Goal: Transaction & Acquisition: Purchase product/service

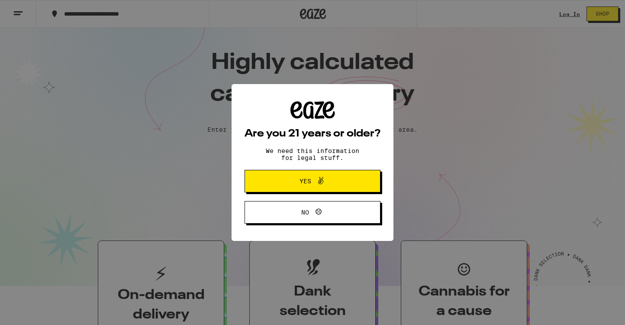
click at [321, 177] on icon at bounding box center [321, 180] width 10 height 10
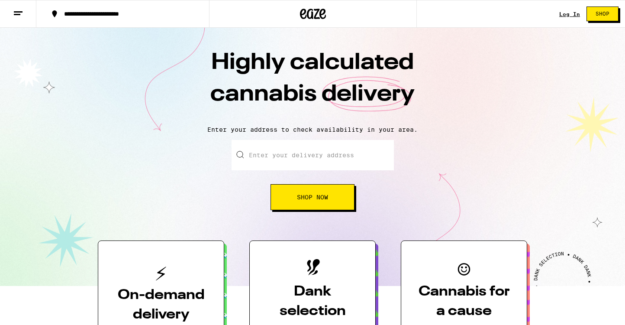
click at [572, 15] on link "Log In" at bounding box center [569, 14] width 21 height 6
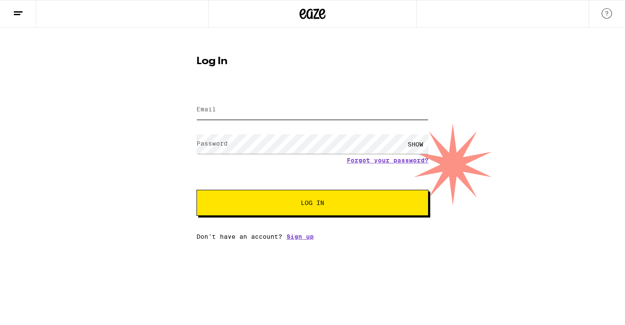
type input "jeton333@gmail.com"
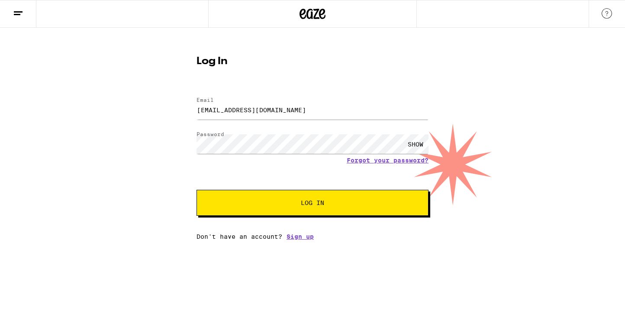
click at [306, 200] on span "Log In" at bounding box center [312, 203] width 23 height 6
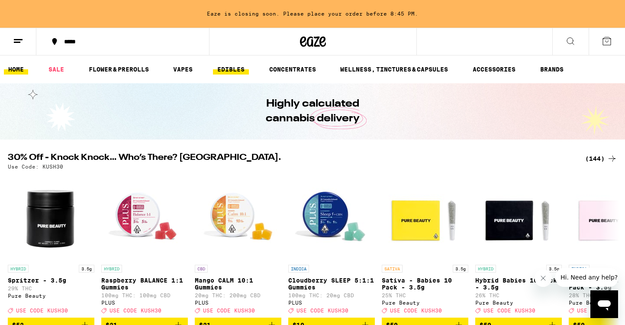
click at [227, 68] on link "EDIBLES" at bounding box center [231, 69] width 36 height 10
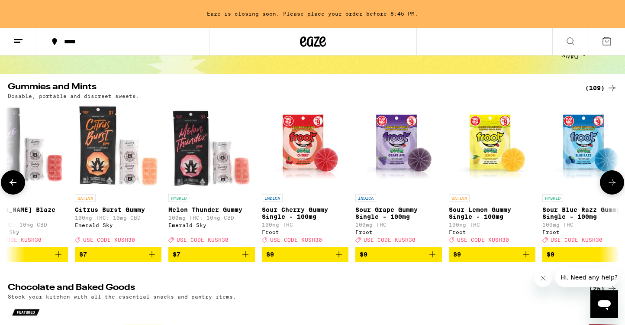
scroll to position [63, 0]
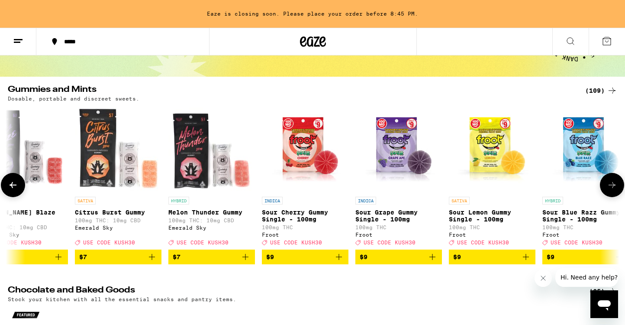
click at [616, 190] on icon at bounding box center [612, 185] width 10 height 10
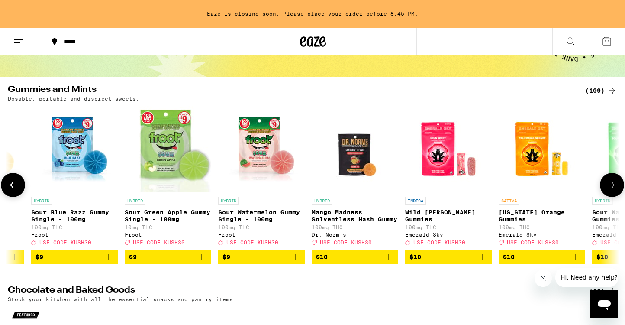
scroll to position [0, 635]
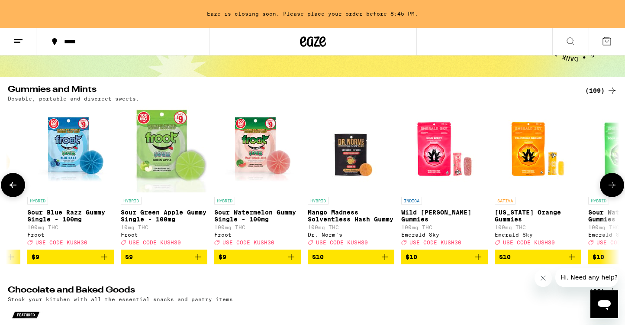
click at [609, 188] on icon at bounding box center [612, 185] width 10 height 10
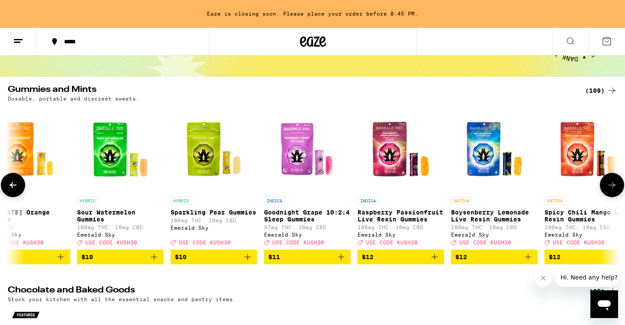
scroll to position [0, 1150]
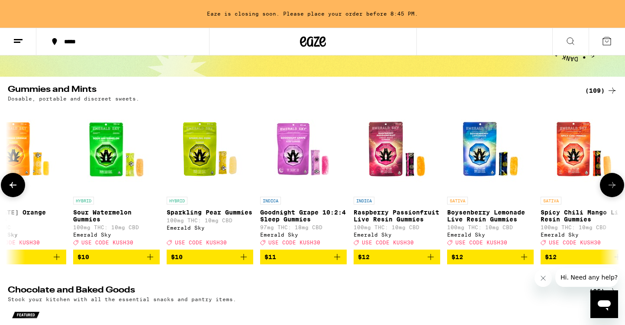
click at [611, 187] on icon at bounding box center [612, 185] width 10 height 10
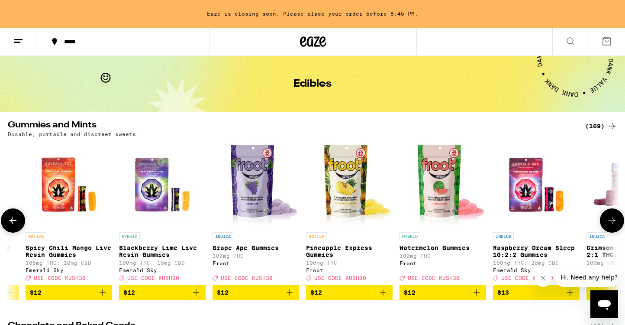
scroll to position [24, 0]
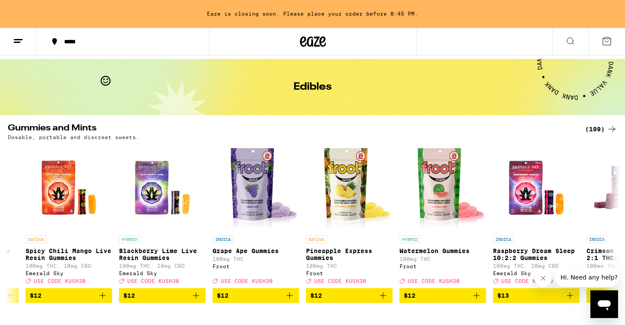
click at [572, 36] on icon at bounding box center [570, 41] width 10 height 10
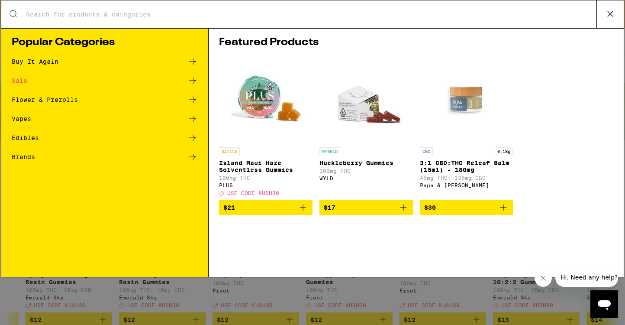
scroll to position [0, 0]
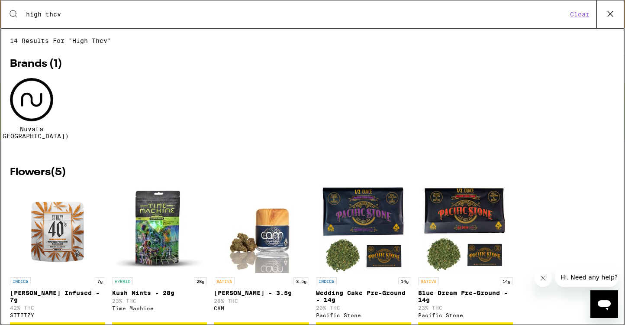
type input "high thcv"
click at [576, 15] on button "Clear" at bounding box center [579, 14] width 25 height 8
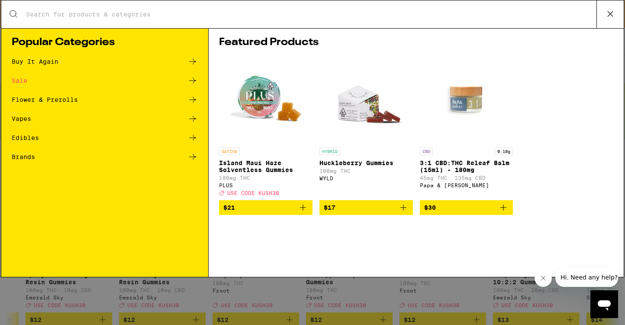
click at [609, 12] on icon at bounding box center [610, 13] width 5 height 5
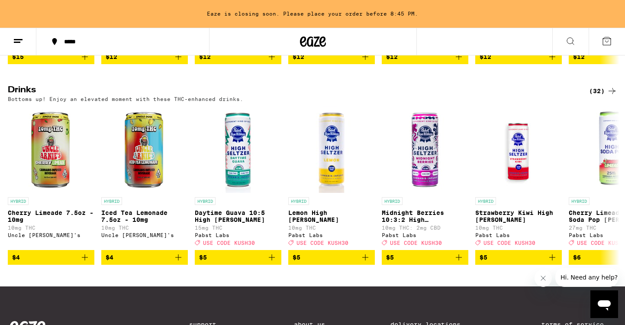
scroll to position [585, 0]
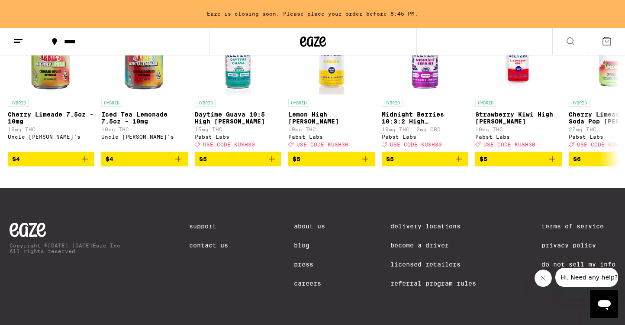
click at [295, 242] on link "Blog" at bounding box center [309, 245] width 31 height 7
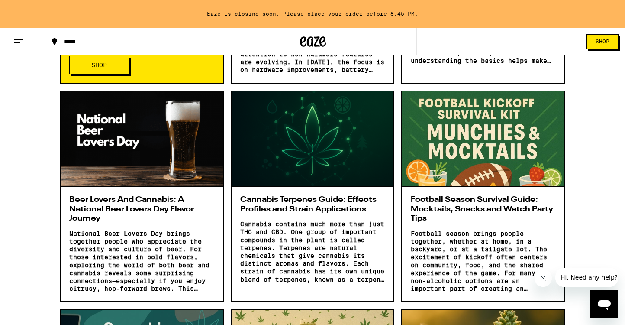
scroll to position [644, 0]
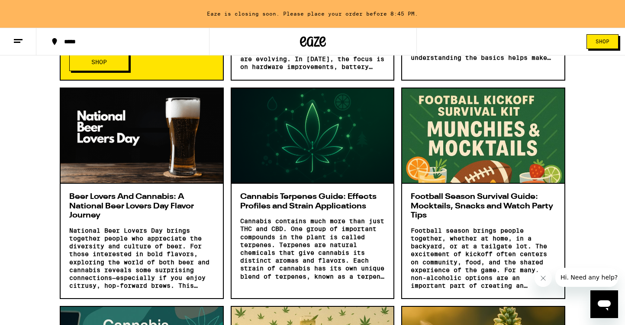
click at [467, 207] on h3 "Football Season Survival Guide: Mocktails, Snacks and Watch Party Tips" at bounding box center [483, 206] width 145 height 28
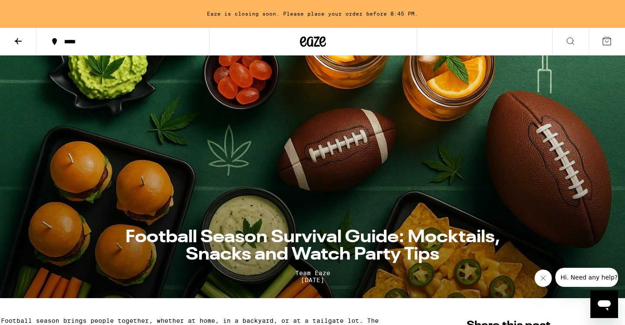
click at [18, 41] on icon at bounding box center [18, 41] width 10 height 10
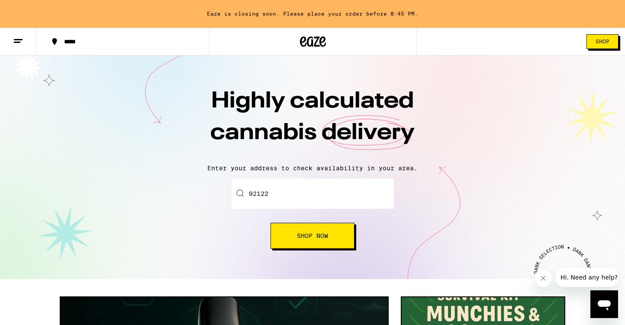
click at [594, 279] on span "Hi. Need any help?" at bounding box center [589, 277] width 57 height 7
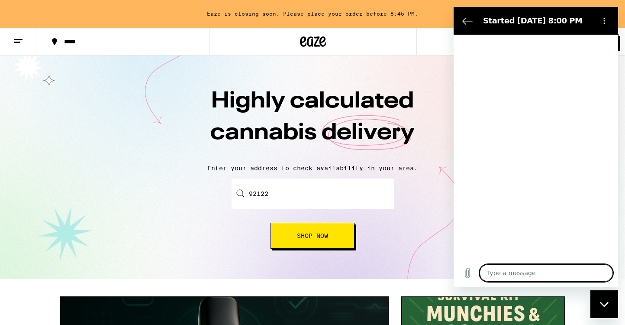
type textarea "x"
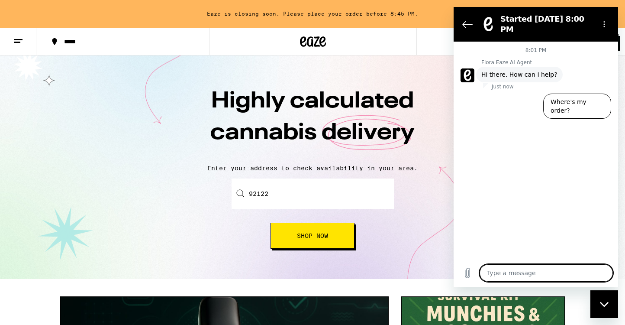
type textarea "H"
type textarea "x"
type textarea "Hi"
type textarea "x"
type textarea "Hi"
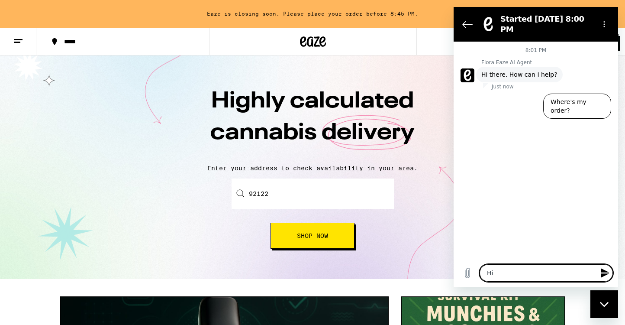
type textarea "x"
type textarea "Hi t"
type textarea "x"
type textarea "Hi tt"
type textarea "x"
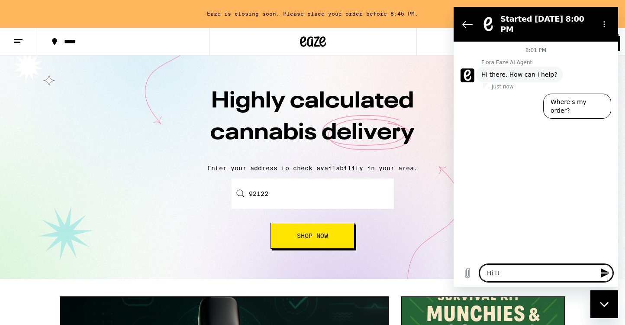
type textarea "Hi t"
type textarea "x"
type textarea "Hi th"
type textarea "x"
type textarea "Hi the"
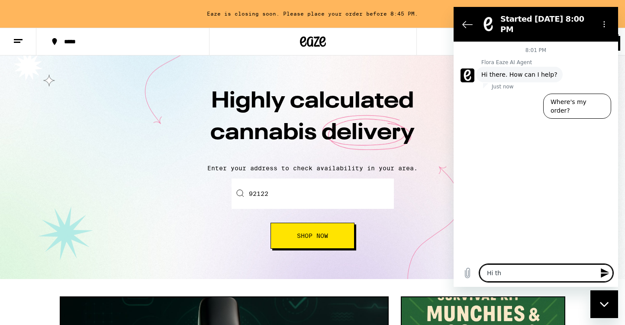
type textarea "x"
type textarea "Hi ther"
type textarea "x"
type textarea "Hi there"
type textarea "x"
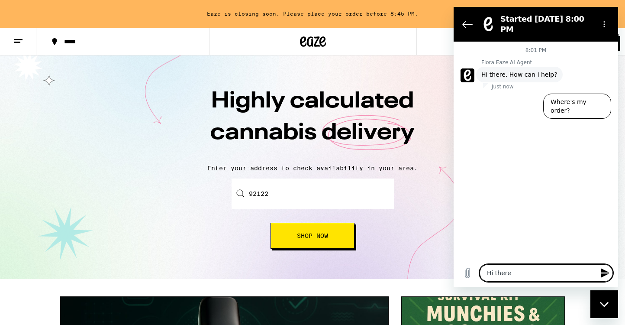
type textarea "Hi there."
type textarea "x"
type textarea "Hi there."
type textarea "x"
type textarea "Hi there. I"
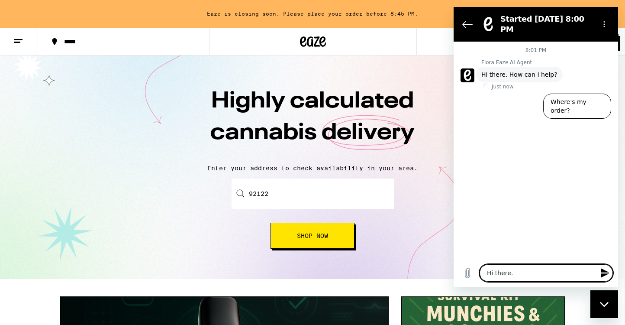
type textarea "x"
type textarea "Hi there. I"
type textarea "x"
type textarea "Hi there. I a"
type textarea "x"
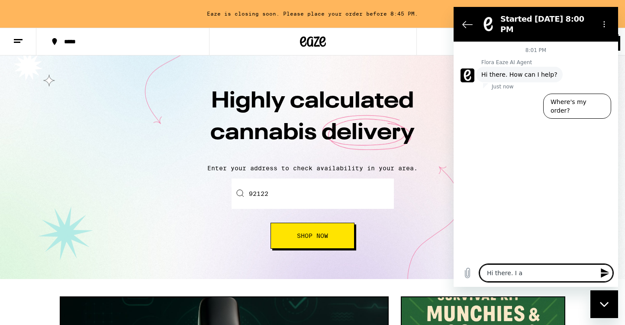
type textarea "Hi there. I am"
type textarea "x"
type textarea "Hi there. I am"
type textarea "x"
type textarea "Hi there. I am l"
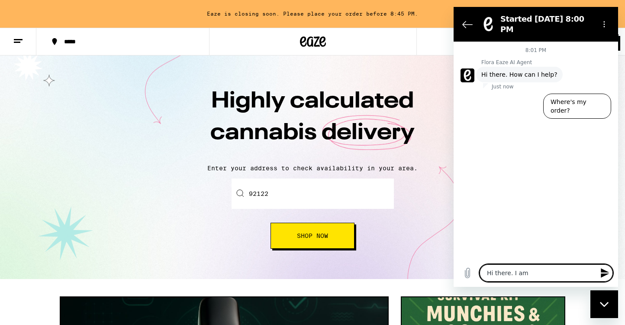
type textarea "x"
type textarea "Hi there. I am lo"
type textarea "x"
type textarea "Hi there. I am loo"
type textarea "x"
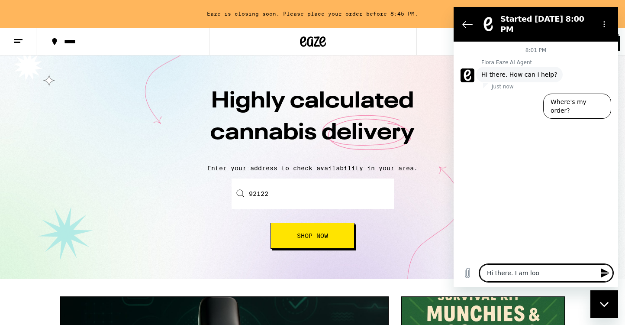
type textarea "Hi there. I am look"
type textarea "x"
type textarea "Hi there. I am looki"
type textarea "x"
type textarea "Hi there. I am lookin"
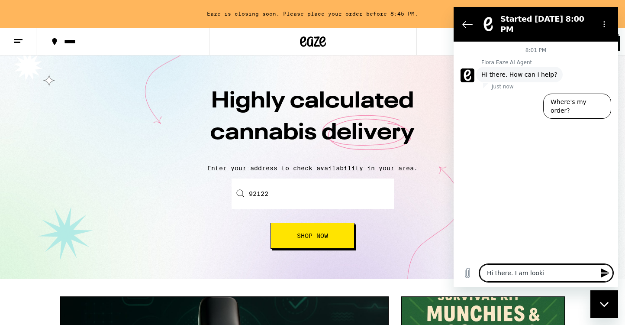
type textarea "x"
type textarea "Hi there. I am looking"
type textarea "x"
type textarea "Hi there. I am looking"
type textarea "x"
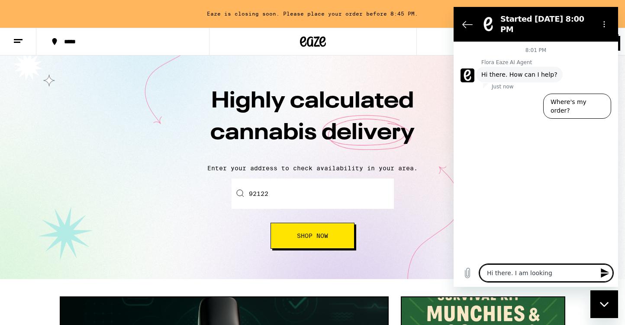
type textarea "Hi there. I am looking f"
type textarea "x"
type textarea "Hi there. I am looking fo"
type textarea "x"
type textarea "Hi there. I am looking for"
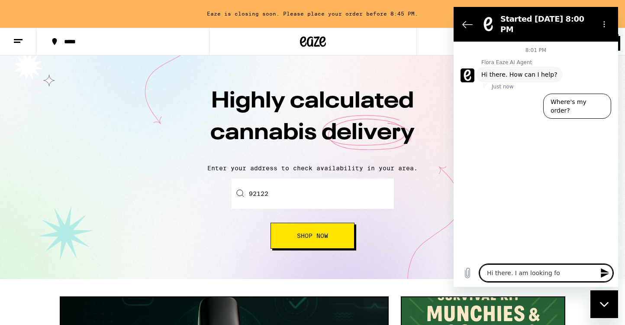
type textarea "x"
type textarea "Hi there. I am looking for"
type textarea "x"
type textarea "Hi there. I am looking for t"
type textarea "x"
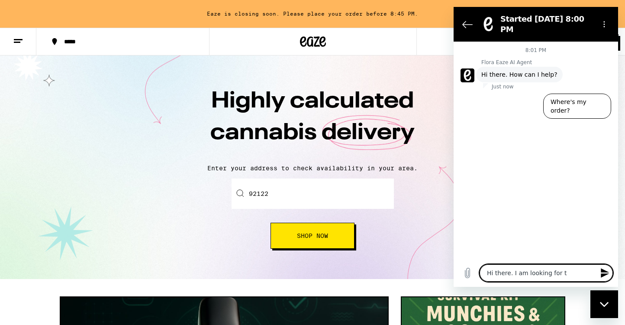
type textarea "Hi there. I am looking for th"
type textarea "x"
type textarea "Hi there. I am looking for the"
type textarea "x"
type textarea "Hi there. I am looking for the"
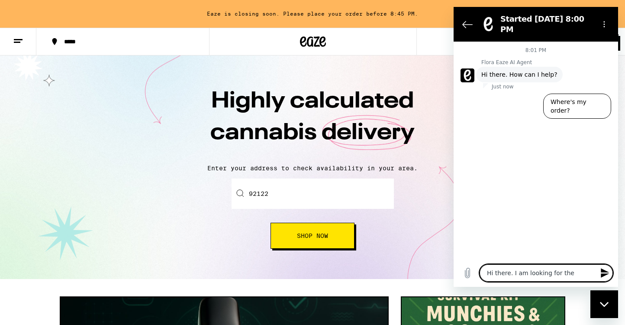
type textarea "x"
type textarea "Hi there. I am looking for the b"
type textarea "x"
type textarea "Hi there. I am looking for the be"
type textarea "x"
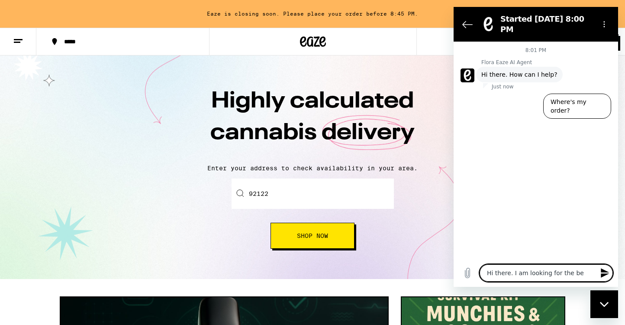
type textarea "Hi there. I am looking for the bes"
type textarea "x"
type textarea "Hi there. I am looking for the best"
type textarea "x"
type textarea "Hi there. I am looking for the best"
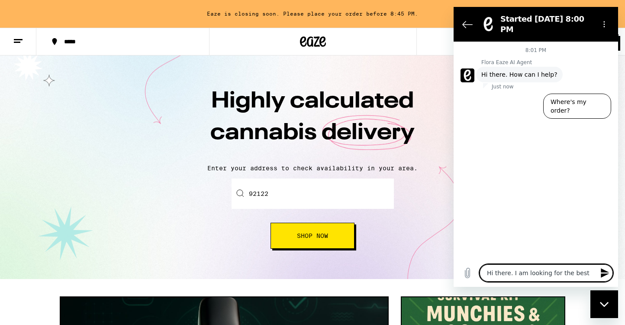
type textarea "x"
type textarea "Hi there. I am looking for the best g"
type textarea "x"
type textarea "Hi there. I am looking for the best gu"
type textarea "x"
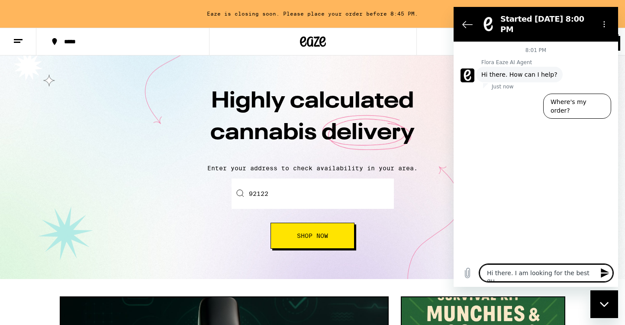
type textarea "Hi there. I am looking for the best gum"
type textarea "x"
type textarea "Hi there. I am looking for the best gumm"
type textarea "x"
type textarea "Hi there. I am looking for the best gummi"
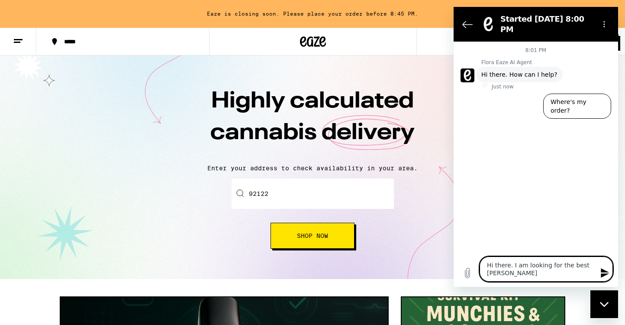
type textarea "x"
type textarea "Hi there. I am looking for the best gummie"
type textarea "x"
type textarea "Hi there. I am looking for the best gummies"
type textarea "x"
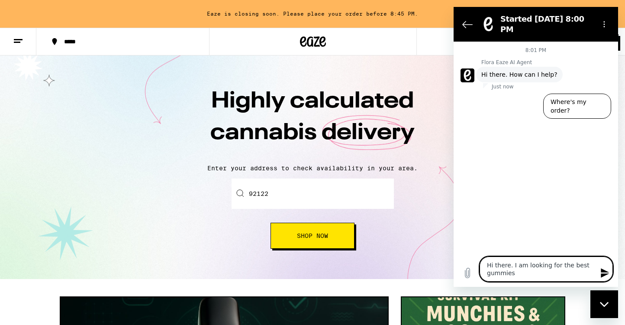
type textarea "Hi there. I am looking for the best gummies"
type textarea "x"
type textarea "Hi there. I am looking for the best gummies t"
type textarea "x"
type textarea "Hi there. I am looking for the best gummies th"
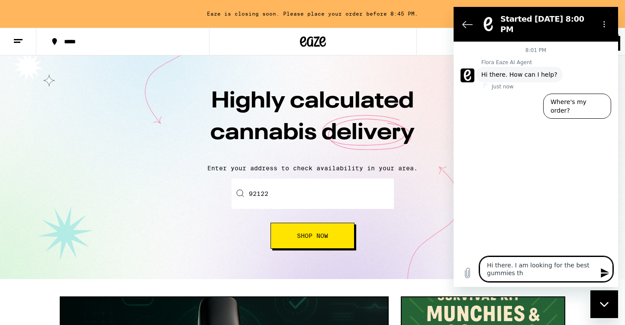
type textarea "x"
type textarea "Hi there. I am looking for the best gummies tha"
type textarea "x"
type textarea "Hi there. I am looking for the best gummies that"
type textarea "x"
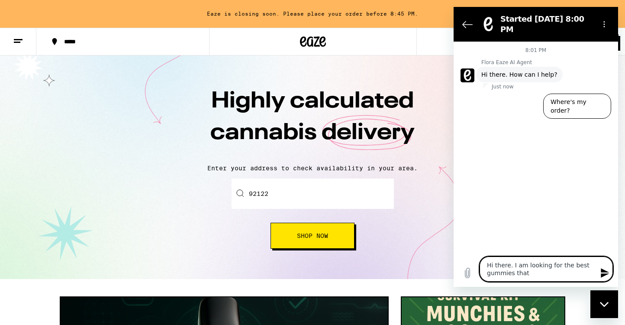
type textarea "Hi there. I am looking for the best gummies that"
type textarea "x"
type textarea "Hi there. I am looking for the best gummies that w"
type textarea "x"
type textarea "Hi there. I am looking for the best gummies that wi"
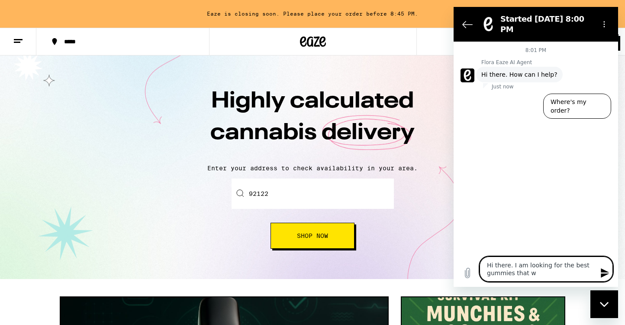
type textarea "x"
type textarea "Hi there. I am looking for the best gummies that wil"
type textarea "x"
type textarea "Hi there. I am looking for the best gummies that will"
type textarea "x"
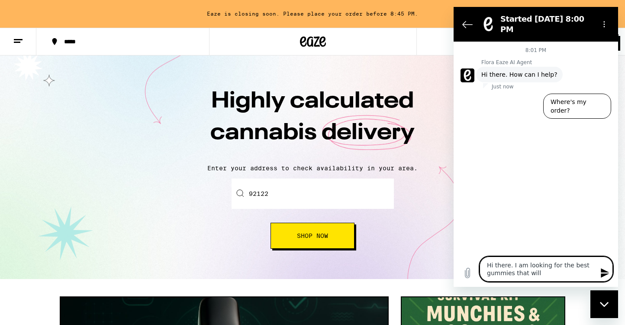
type textarea "Hi there. I am looking for the best gummies that will"
type textarea "x"
type textarea "Hi there. I am looking for the best gummies that will n"
type textarea "x"
type textarea "Hi there. I am looking for the best gummies that will no"
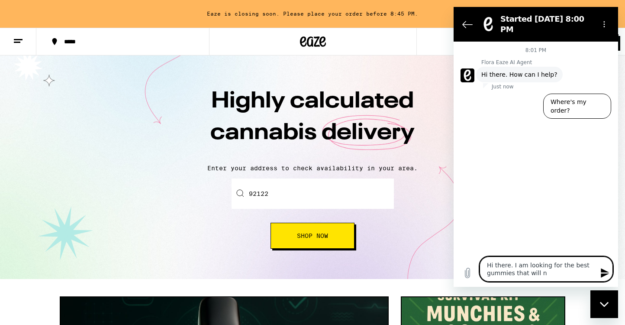
type textarea "x"
type textarea "Hi there. I am looking for the best gummies that will not"
type textarea "x"
type textarea "Hi there. I am looking for the best gummies that will not"
type textarea "x"
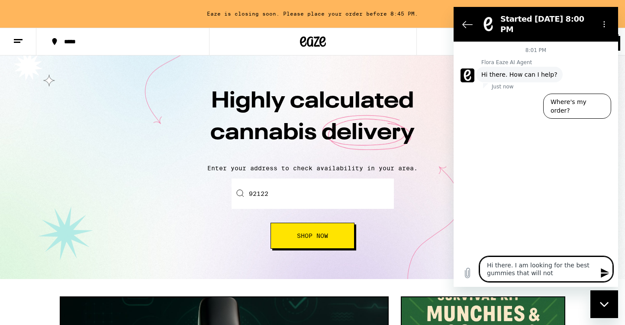
type textarea "Hi there. I am looking for the best gummies that will not g"
type textarea "x"
type textarea "Hi there. I am looking for the best gummies that will not gi"
type textarea "x"
type textarea "Hi there. I am looking for the best gummies that will not giv"
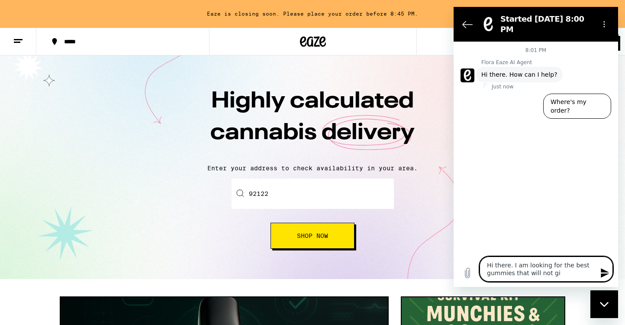
type textarea "x"
type textarea "Hi there. I am looking for the best gummies that will not give"
type textarea "x"
type textarea "Hi there. I am looking for the best gummies that will not give"
type textarea "x"
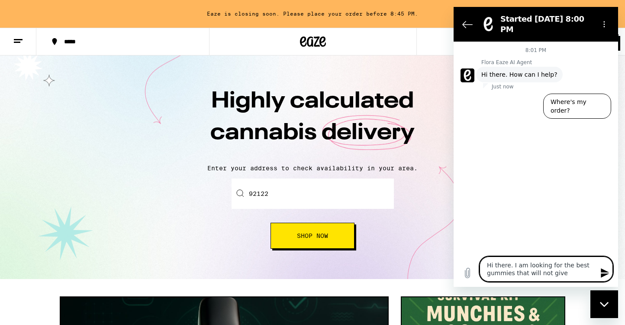
type textarea "Hi there. I am looking for the best gummies that will not give m"
type textarea "x"
type textarea "Hi there. I am looking for the best gummies that will not give me"
type textarea "x"
type textarea "Hi there. I am looking for the best gummies that will not give me"
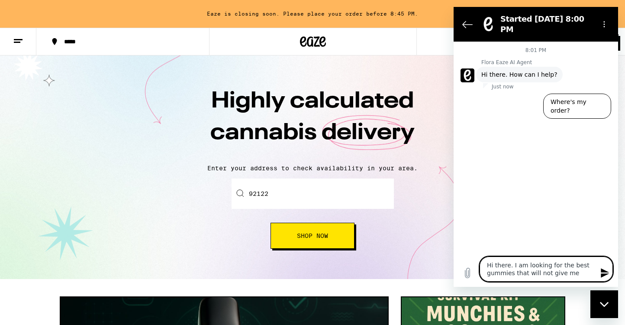
type textarea "x"
type textarea "Hi there. I am looking for the best gummies that will not give me t"
type textarea "x"
type textarea "Hi there. I am looking for the best gummies that will not give me th"
type textarea "x"
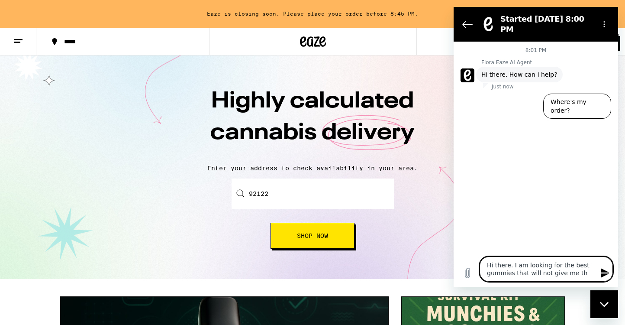
type textarea "Hi there. I am looking for the best gummies that will not give me the"
type textarea "x"
type textarea "Hi there. I am looking for the best gummies that will not give me the"
type textarea "x"
type textarea "Hi there. I am looking for the best gummies that will not give me the m"
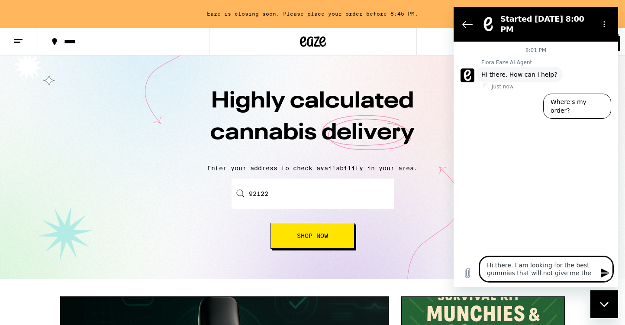
type textarea "x"
type textarea "Hi there. I am looking for the best gummies that will not give me the mu"
type textarea "x"
type textarea "Hi there. I am looking for the best gummies that will not give me the mun"
type textarea "x"
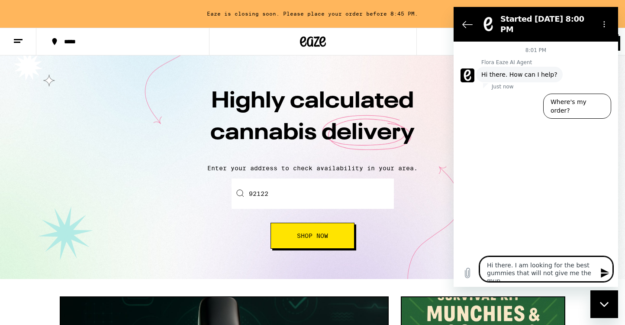
type textarea "Hi there. I am looking for the best gummies that will not give me the munc"
type textarea "x"
type textarea "Hi there. I am looking for the best gummies that will not give me the munch"
type textarea "x"
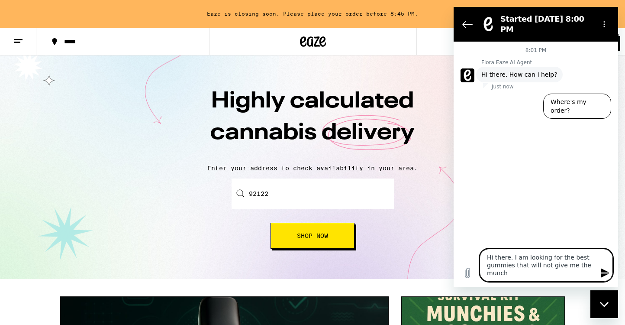
type textarea "Hi there. I am looking for the best gummies that will not give me the munchi"
type textarea "x"
type textarea "Hi there. I am looking for the best gummies that will not give me the munchie"
type textarea "x"
type textarea "Hi there. I am looking for the best gummies that will not give me the munchies"
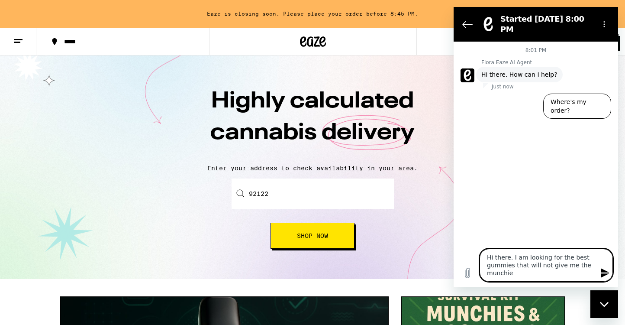
type textarea "x"
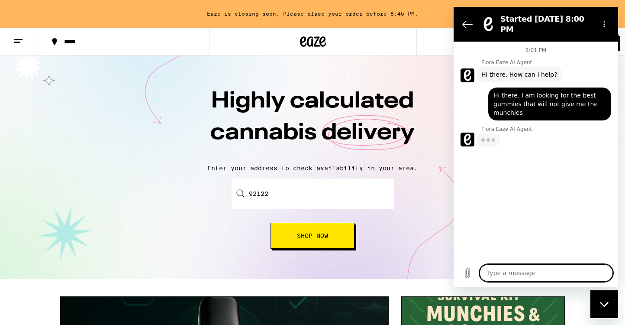
type textarea "x"
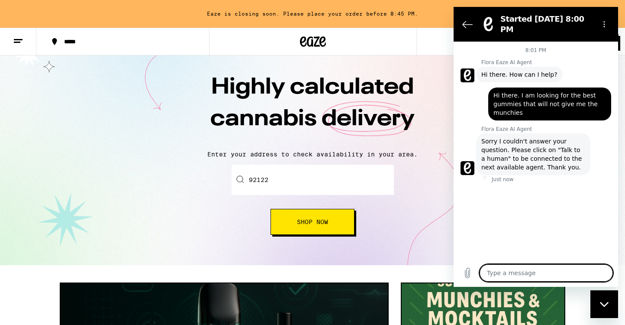
scroll to position [3, 0]
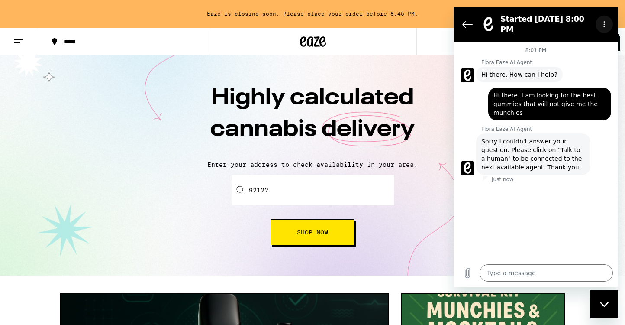
click at [606, 22] on icon "Options menu" at bounding box center [604, 24] width 7 height 7
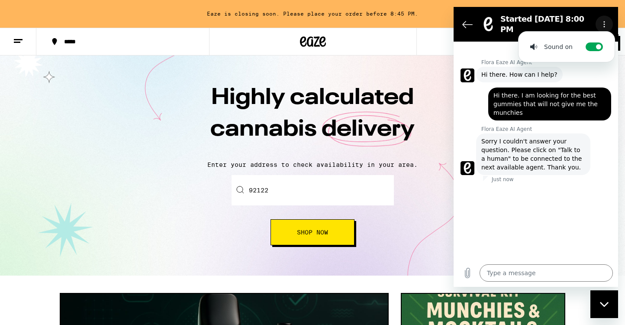
click at [606, 23] on icon "Options menu" at bounding box center [604, 24] width 7 height 7
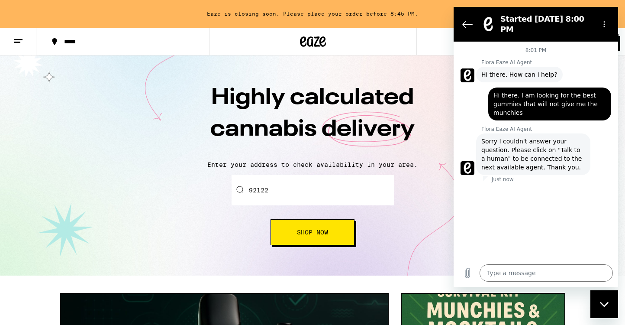
click at [529, 206] on div "8:01 PM Flora Eaze AI Agent Flora Eaze AI Agent says: Hi there. How can I help?…" at bounding box center [536, 150] width 164 height 217
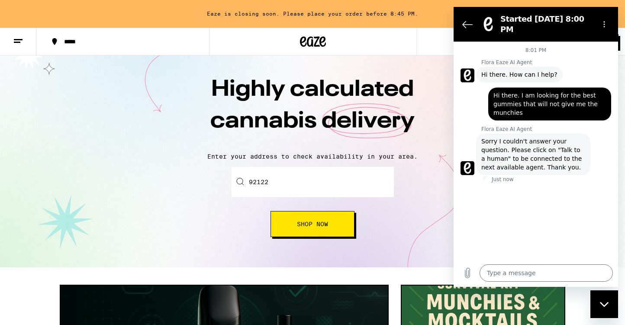
scroll to position [0, 0]
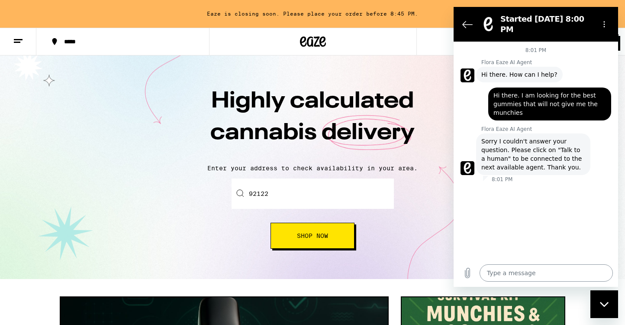
click at [516, 269] on textarea at bounding box center [546, 272] width 133 height 17
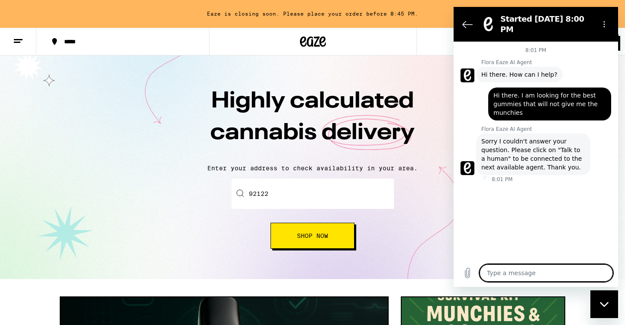
type textarea "n"
type textarea "x"
type textarea "no"
type textarea "x"
type textarea "no"
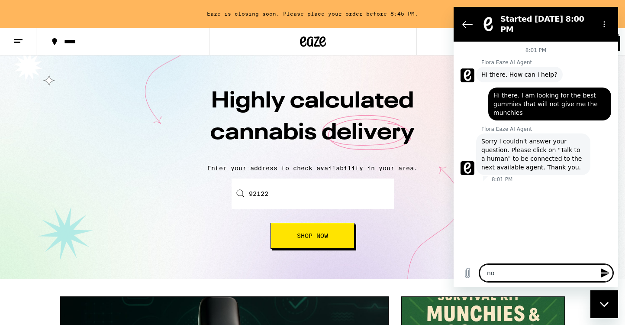
type textarea "x"
type textarea "no m"
type textarea "x"
type textarea "no mu"
type textarea "x"
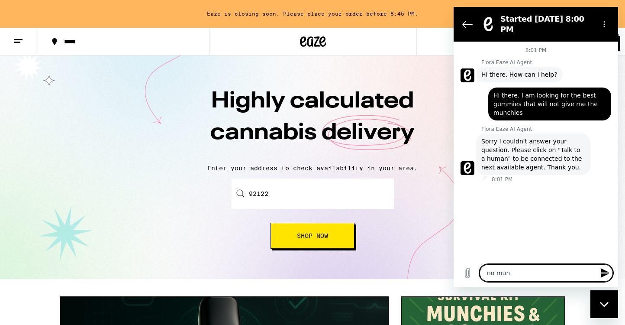
type textarea "no munb"
type textarea "x"
type textarea "no mun"
type textarea "x"
type textarea "no munc"
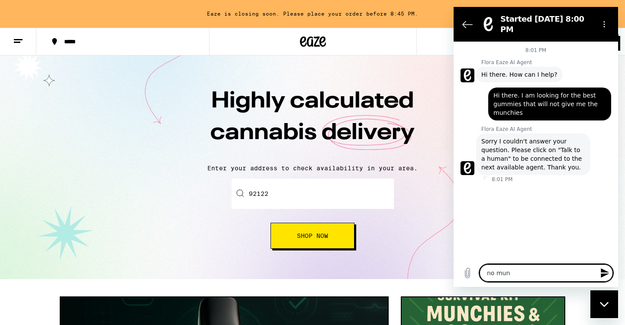
type textarea "x"
type textarea "no munch"
type textarea "x"
type textarea "no munchi"
type textarea "x"
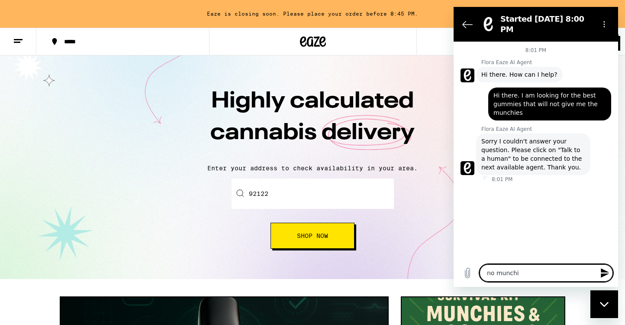
type textarea "no munchie"
type textarea "x"
type textarea "no munchies"
type textarea "x"
type textarea "no munchies"
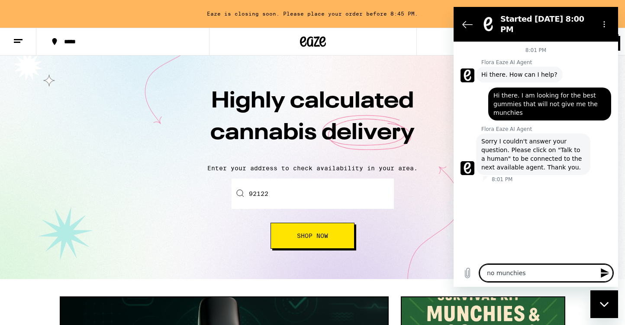
type textarea "x"
type textarea "no munchies g"
type textarea "x"
type textarea "no munchies gu"
type textarea "x"
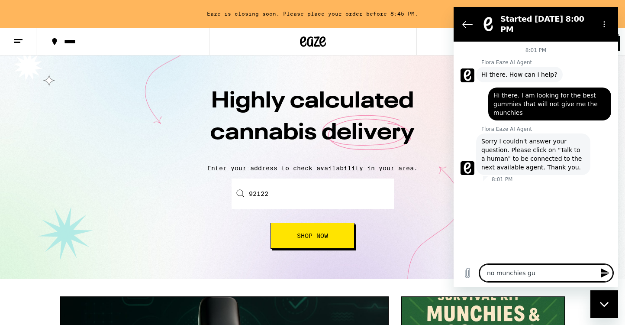
type textarea "no munchies gum"
type textarea "x"
type textarea "no munchies gumm"
type textarea "x"
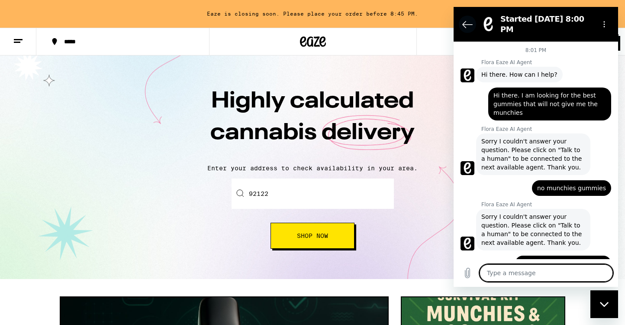
click at [464, 20] on icon "Back to the conversation list" at bounding box center [467, 24] width 10 height 10
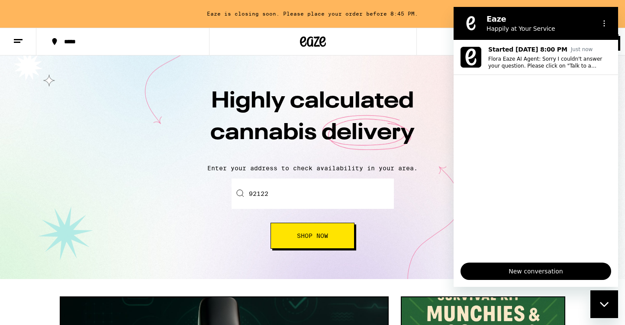
click at [62, 113] on div "Highly calculated cannabis delivery Enter your address to check availability in…" at bounding box center [312, 166] width 625 height 223
click at [604, 26] on icon "Options menu" at bounding box center [604, 23] width 7 height 7
click at [603, 301] on icon "Close messaging window" at bounding box center [604, 304] width 9 height 6
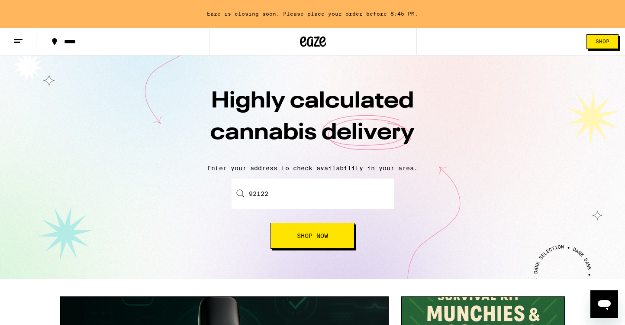
click at [611, 35] on button "Shop" at bounding box center [603, 41] width 32 height 15
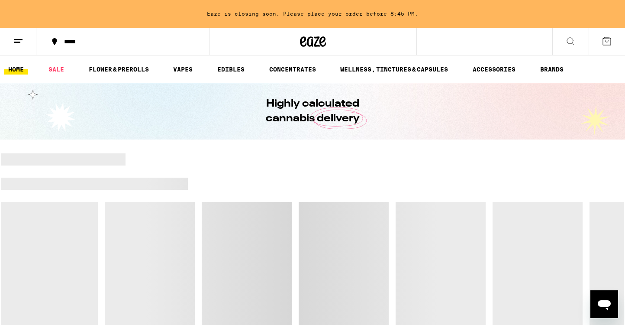
click at [16, 39] on line at bounding box center [18, 39] width 9 height 0
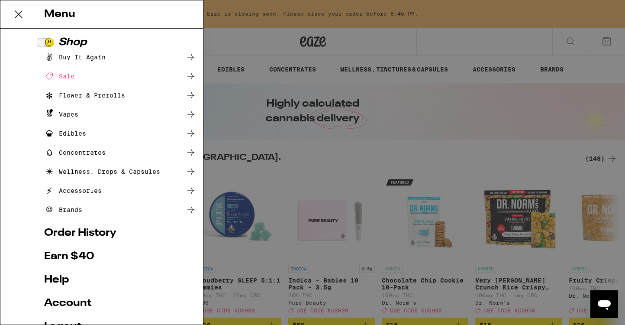
click at [191, 130] on icon at bounding box center [191, 133] width 10 height 10
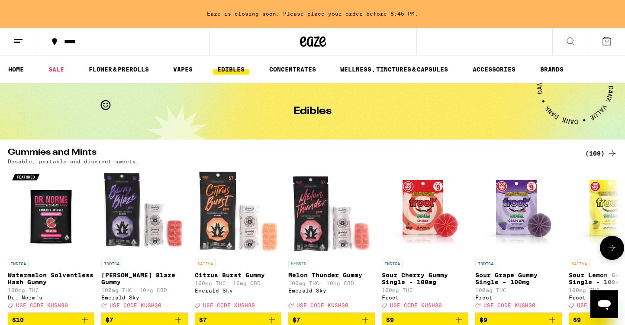
click at [227, 205] on img "Open page for Citrus Burst Gummy from Emerald Sky" at bounding box center [238, 211] width 87 height 87
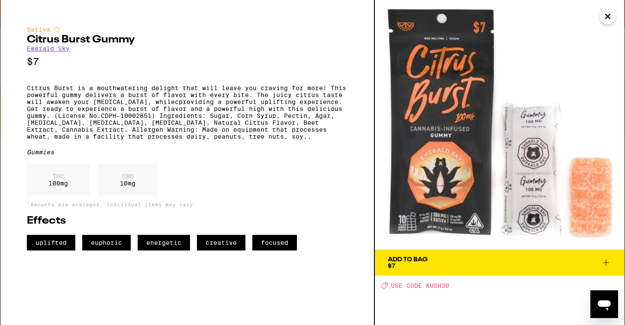
click at [430, 262] on span "Add To Bag $7" at bounding box center [499, 262] width 223 height 12
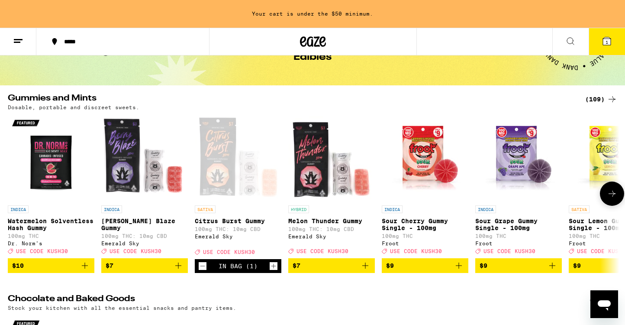
scroll to position [53, 0]
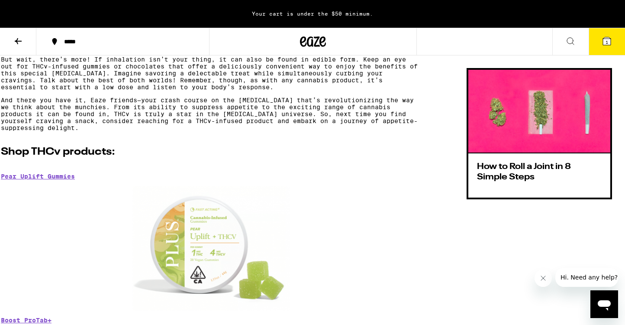
scroll to position [593, 0]
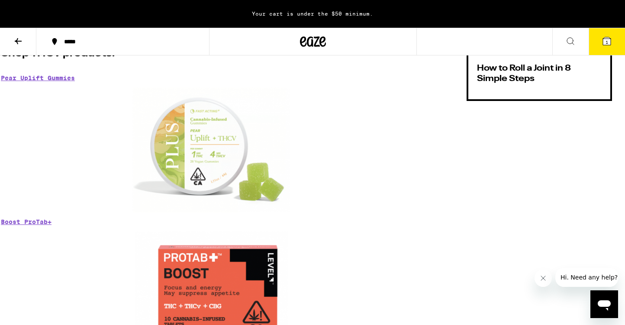
click at [204, 169] on img at bounding box center [211, 149] width 158 height 125
click at [54, 81] on link "Pear Uplift Gummies" at bounding box center [38, 77] width 74 height 7
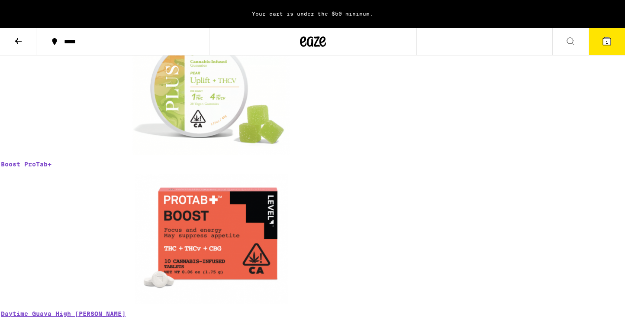
scroll to position [654, 0]
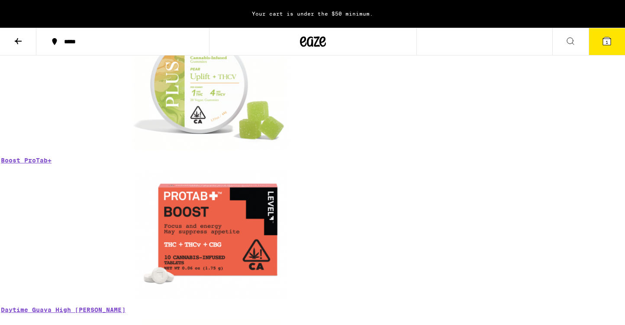
click at [213, 134] on img at bounding box center [211, 88] width 158 height 125
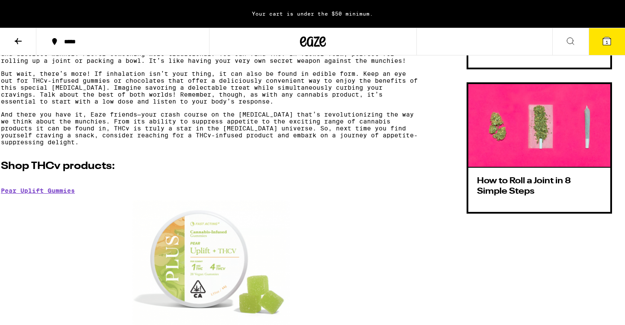
scroll to position [506, 0]
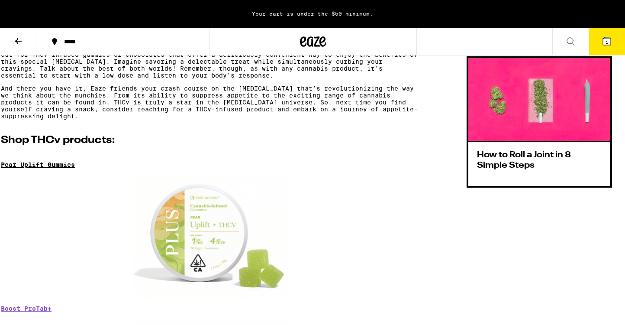
click at [43, 168] on link "Pear Uplift Gummies" at bounding box center [38, 164] width 74 height 7
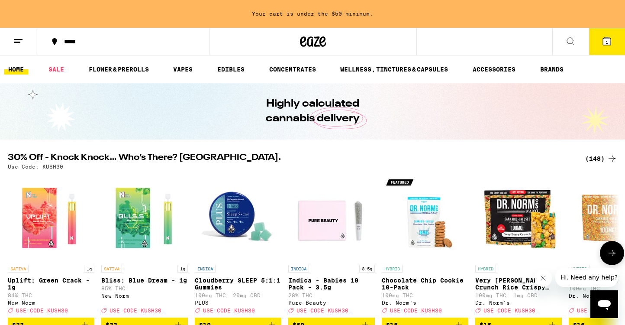
click at [613, 258] on icon at bounding box center [612, 253] width 10 height 10
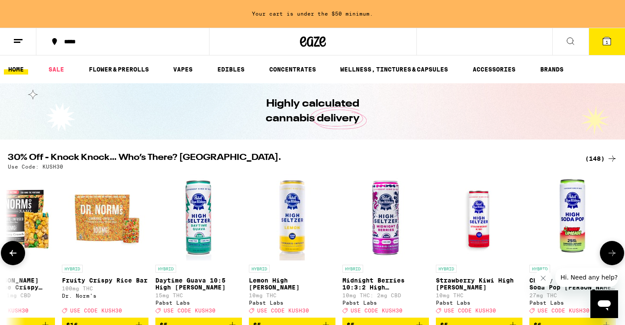
scroll to position [0, 515]
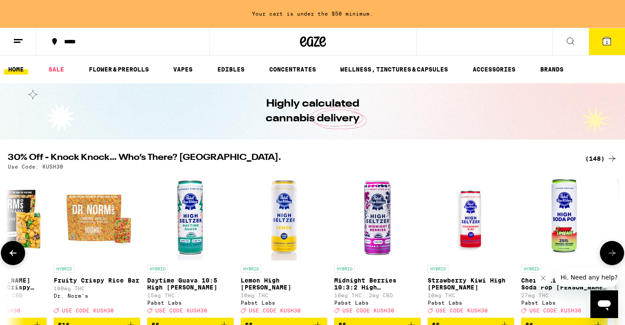
click at [613, 258] on icon at bounding box center [612, 253] width 10 height 10
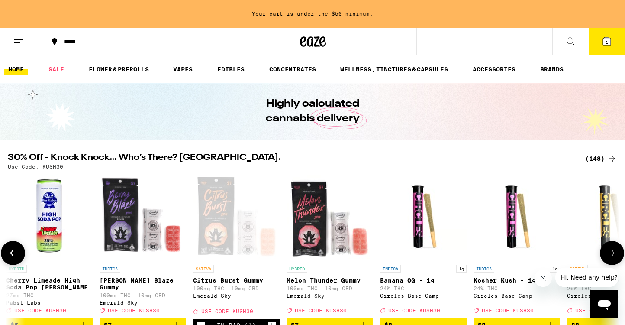
click at [613, 258] on icon at bounding box center [612, 253] width 10 height 10
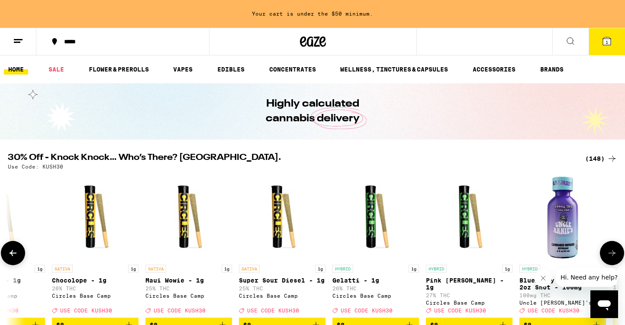
click at [613, 258] on icon at bounding box center [612, 253] width 10 height 10
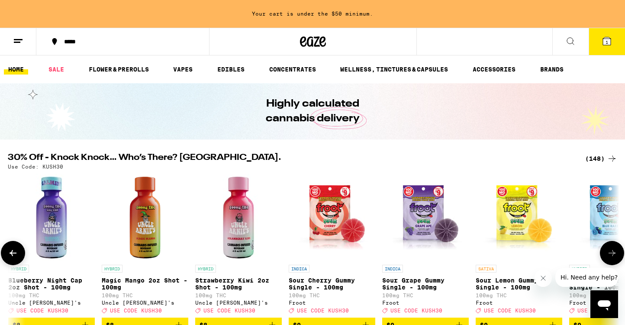
scroll to position [0, 2060]
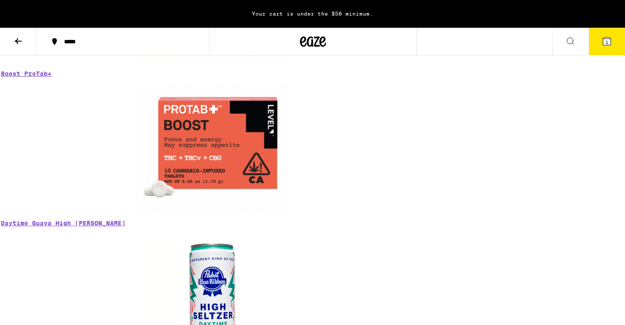
scroll to position [744, 0]
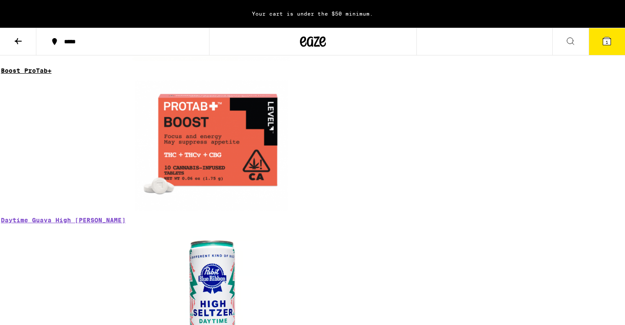
click at [45, 74] on link "Boost ProTab+" at bounding box center [26, 70] width 51 height 7
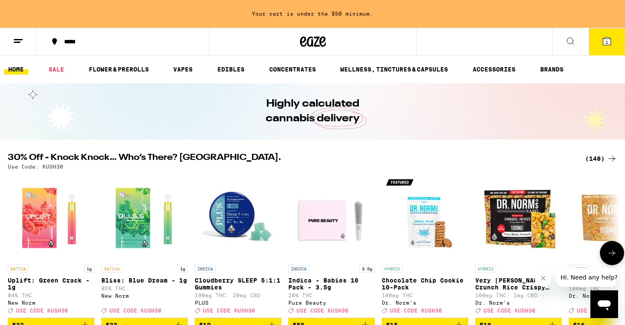
click at [233, 212] on img "Open page for Cloudberry SLEEP 5:1:1 Gummies from PLUS" at bounding box center [238, 217] width 87 height 87
click at [224, 218] on img "Open page for Cloudberry SLEEP 5:1:1 Gummies from PLUS" at bounding box center [238, 217] width 87 height 87
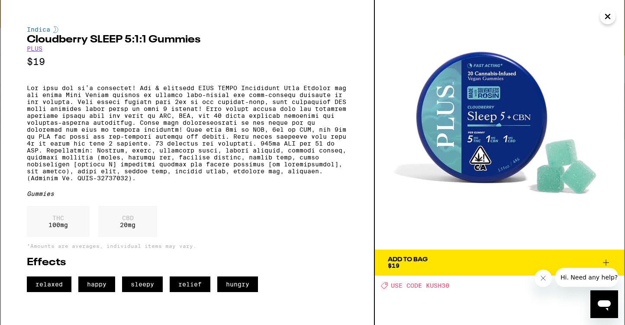
click at [610, 16] on icon "Close" at bounding box center [608, 16] width 10 height 13
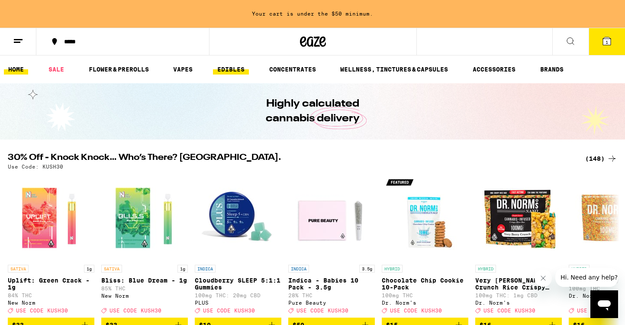
click at [245, 67] on link "EDIBLES" at bounding box center [231, 69] width 36 height 10
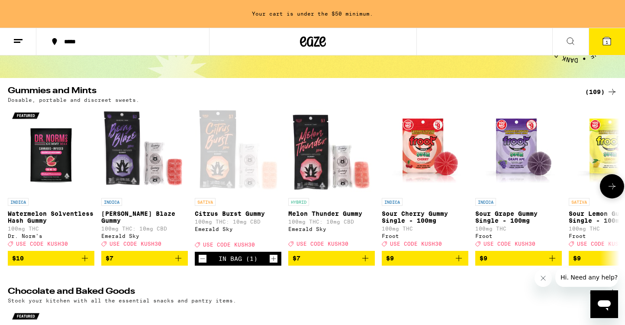
scroll to position [63, 0]
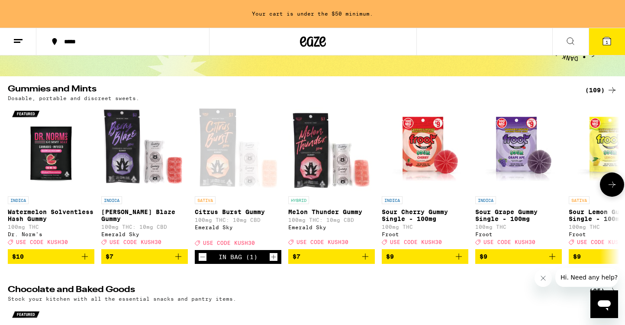
click at [611, 184] on icon at bounding box center [612, 184] width 10 height 10
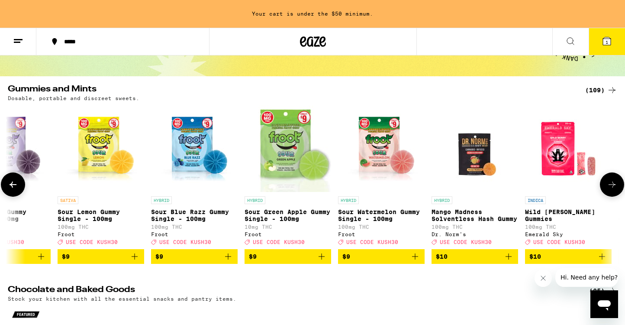
scroll to position [0, 515]
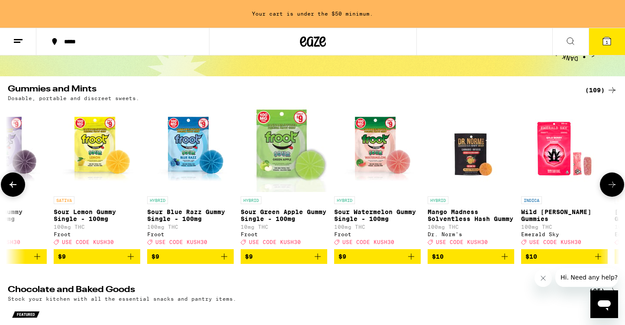
click at [611, 184] on icon at bounding box center [612, 184] width 10 height 10
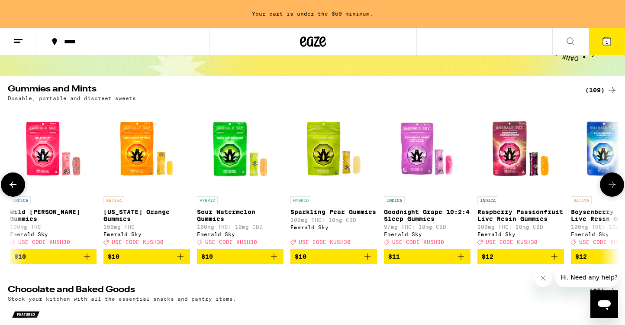
scroll to position [0, 1030]
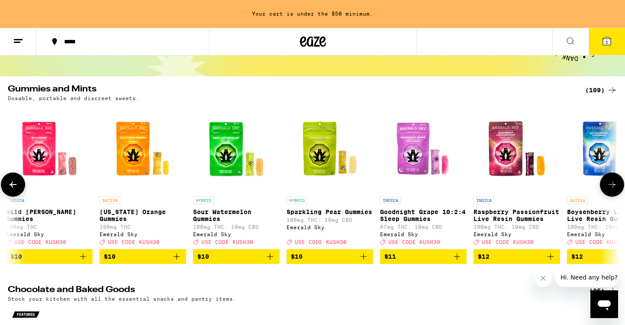
click at [608, 181] on button at bounding box center [612, 184] width 24 height 24
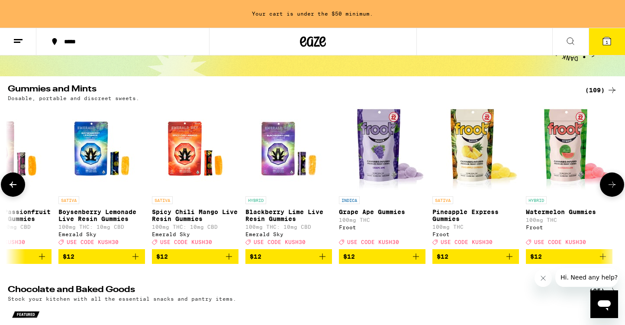
scroll to position [0, 1545]
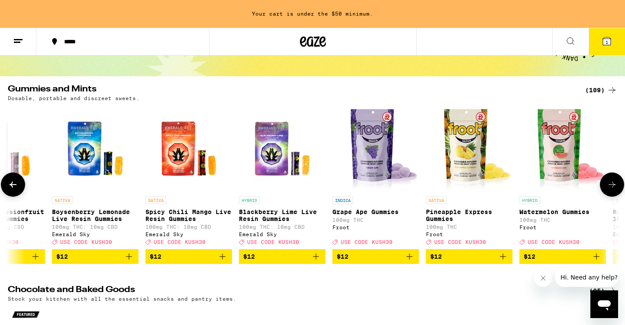
click at [608, 181] on button at bounding box center [612, 184] width 24 height 24
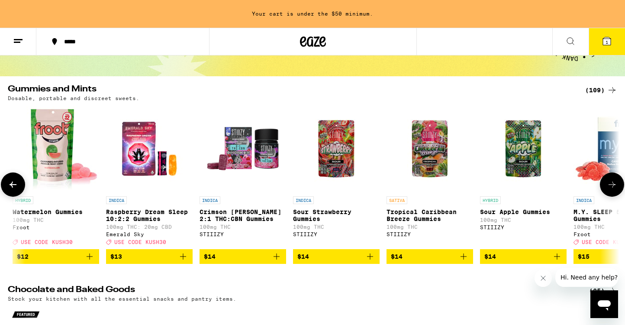
scroll to position [0, 2060]
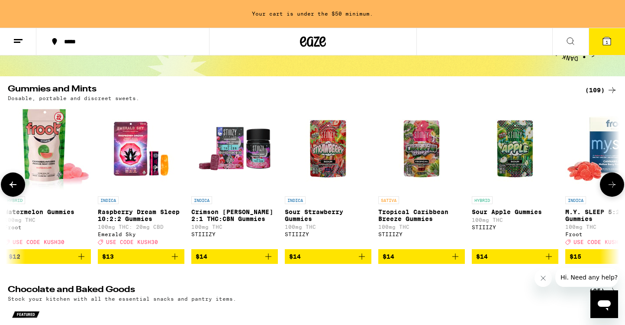
click at [608, 181] on button at bounding box center [612, 184] width 24 height 24
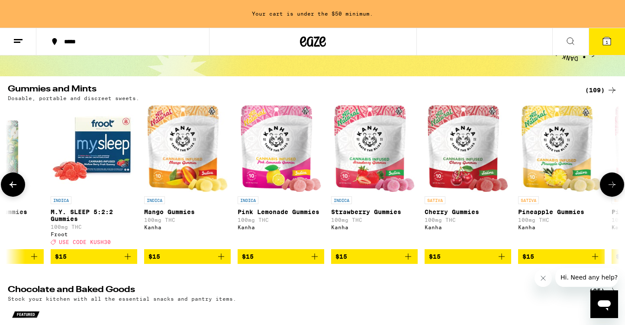
scroll to position [0, 2576]
click at [564, 176] on img "Open page for Pineapple Gummies from Kanha" at bounding box center [561, 148] width 81 height 87
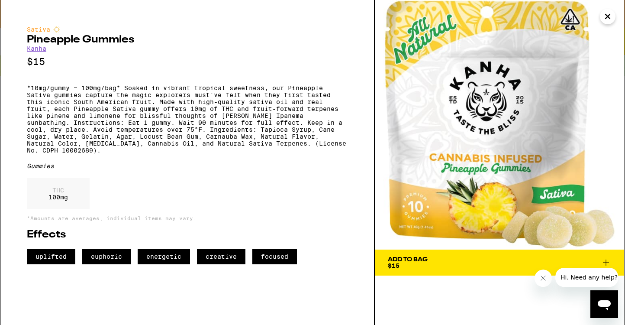
click at [608, 17] on icon "Close" at bounding box center [608, 16] width 10 height 13
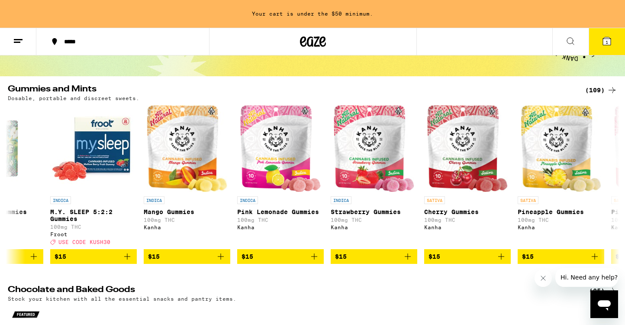
click at [573, 38] on icon at bounding box center [570, 41] width 10 height 10
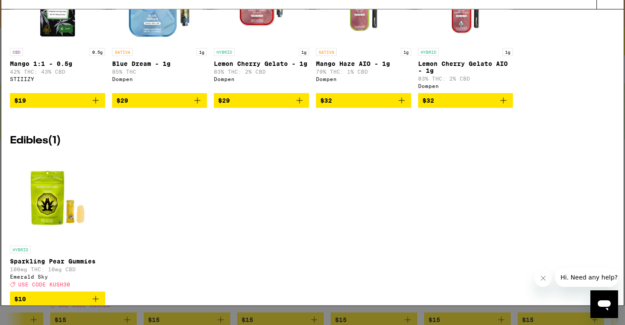
scroll to position [126, 0]
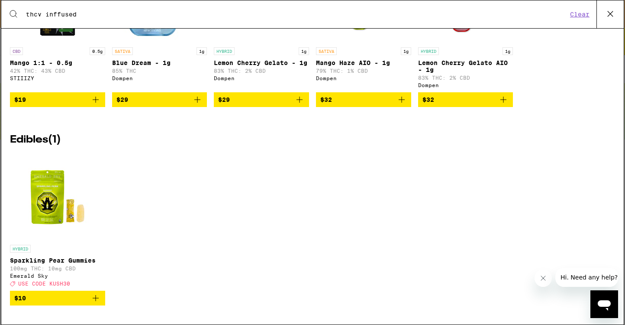
type input "thcv inffused"
click at [59, 196] on img "Open page for Sparkling Pear Gummies from Emerald Sky" at bounding box center [57, 197] width 87 height 87
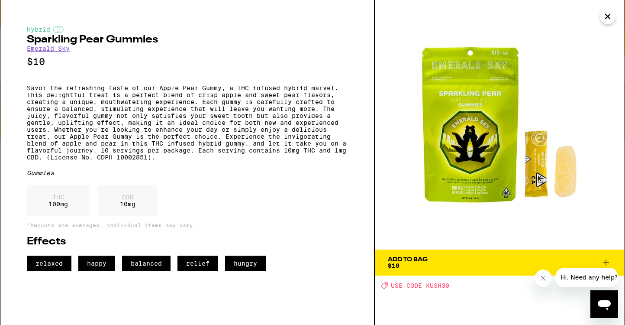
click at [610, 15] on icon "Close" at bounding box center [608, 16] width 10 height 13
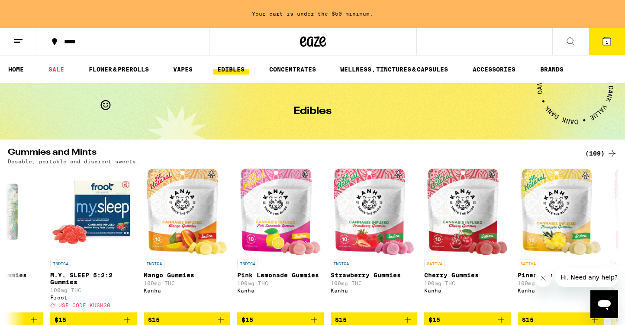
click at [13, 36] on icon at bounding box center [18, 41] width 10 height 10
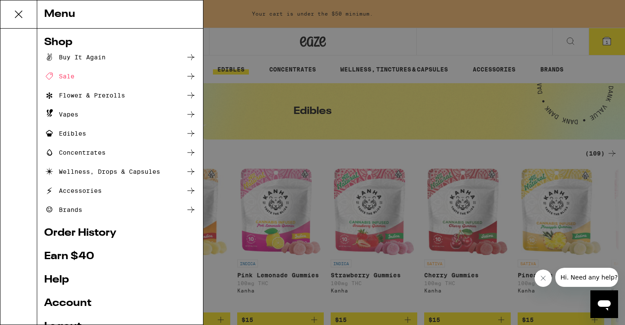
click at [190, 210] on icon at bounding box center [190, 209] width 7 height 6
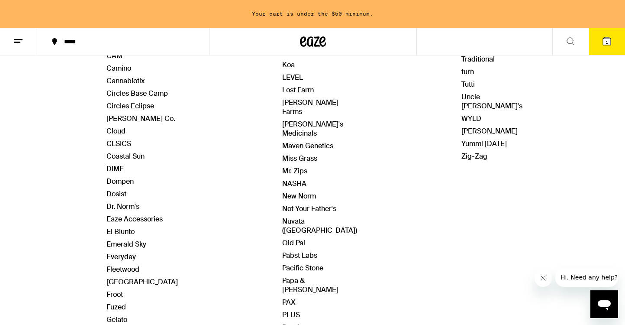
scroll to position [271, 0]
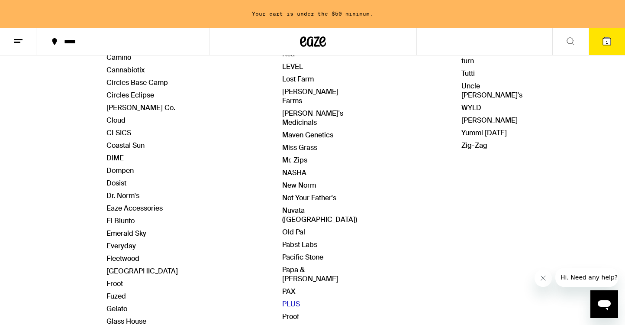
click at [287, 299] on link "PLUS" at bounding box center [291, 303] width 18 height 9
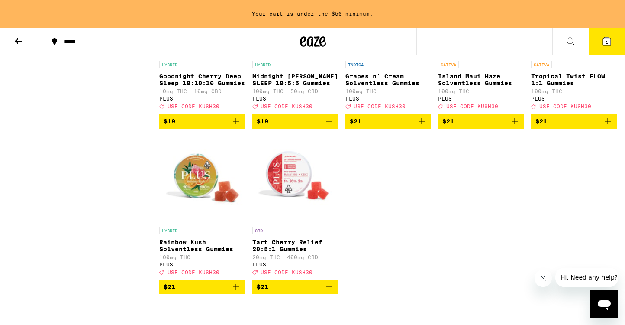
scroll to position [509, 0]
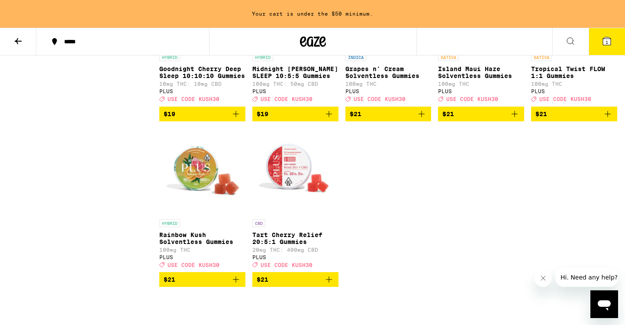
click at [198, 181] on img "Open page for Rainbow Kush Solventless Gummies from PLUS" at bounding box center [202, 171] width 86 height 87
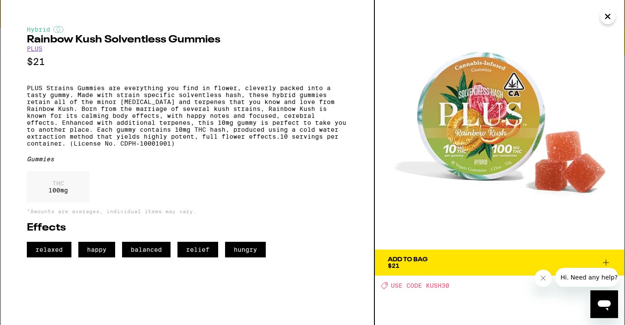
click at [608, 16] on icon "Close" at bounding box center [608, 16] width 4 height 4
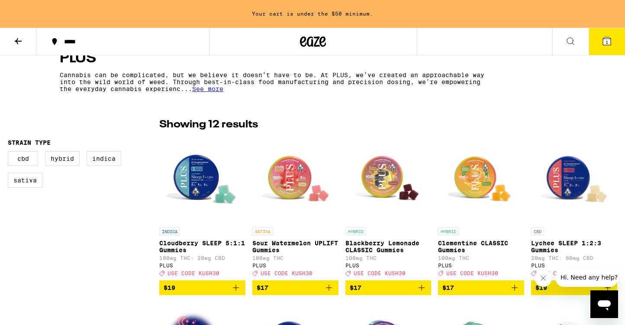
scroll to position [171, 0]
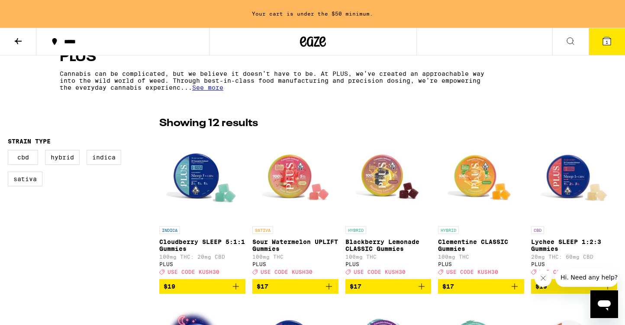
click at [285, 180] on img "Open page for Sour Watermelon UPLIFT Gummies from PLUS" at bounding box center [295, 178] width 86 height 87
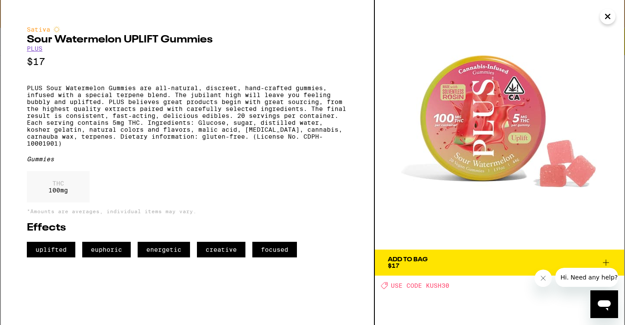
click at [605, 17] on icon "Close" at bounding box center [608, 16] width 10 height 13
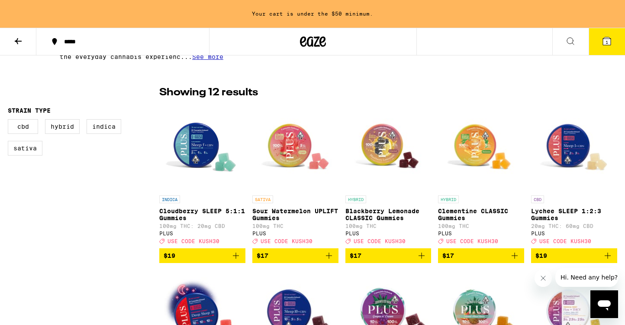
scroll to position [203, 0]
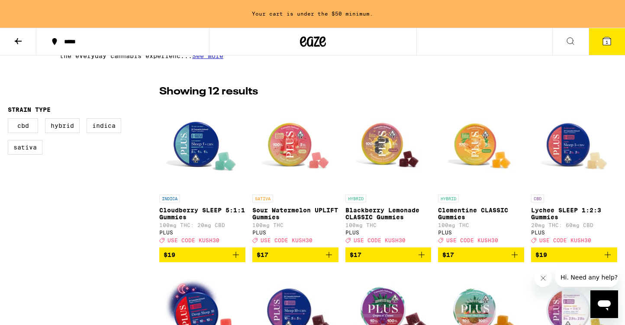
click at [387, 211] on p "Blackberry Lemonade CLASSIC Gummies" at bounding box center [388, 213] width 86 height 14
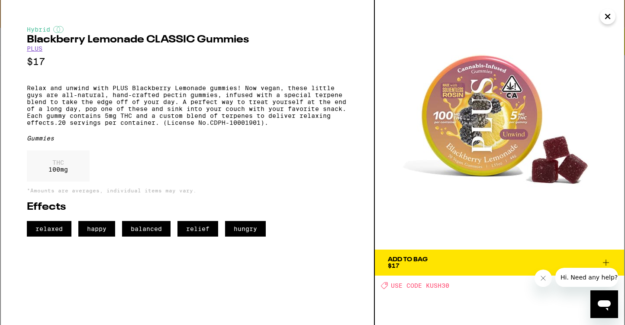
click at [608, 15] on icon "Close" at bounding box center [608, 16] width 10 height 13
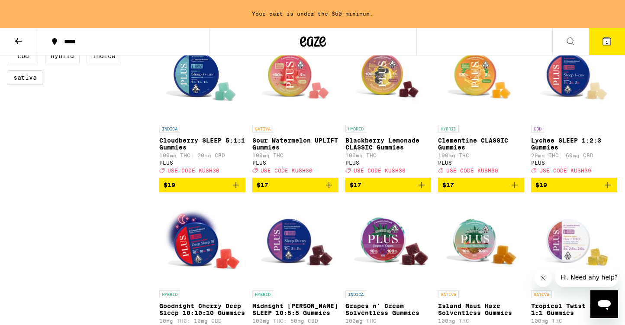
scroll to position [274, 0]
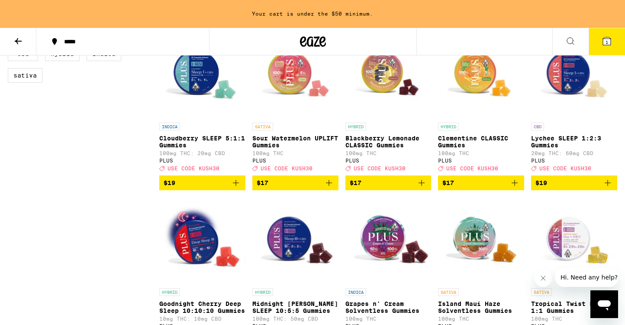
click at [484, 138] on p "Clementine CLASSIC Gummies" at bounding box center [481, 142] width 86 height 14
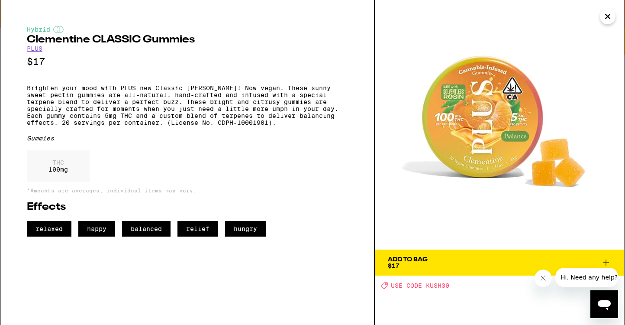
click at [606, 17] on icon "Close" at bounding box center [608, 16] width 4 height 4
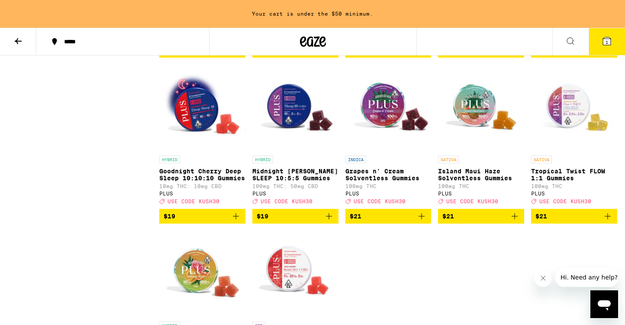
scroll to position [413, 0]
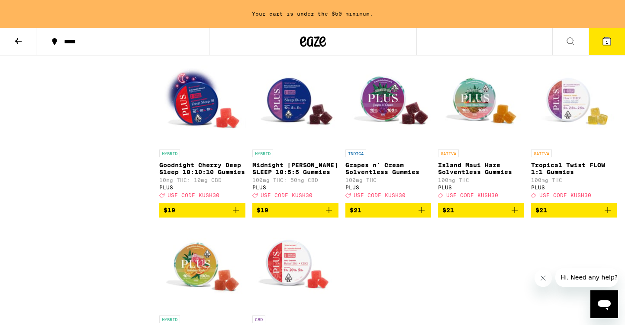
click at [380, 174] on p "Grapes n' Cream Solventless Gummies" at bounding box center [388, 168] width 86 height 14
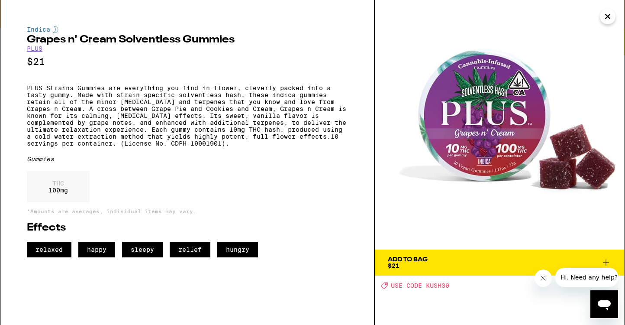
click at [606, 18] on icon "Close" at bounding box center [608, 16] width 4 height 4
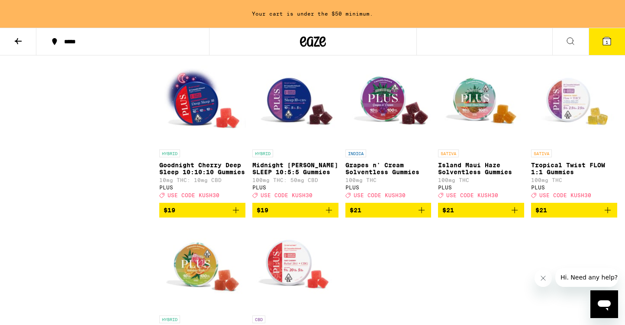
click at [477, 174] on p "Island Maui Haze Solventless Gummies" at bounding box center [481, 168] width 86 height 14
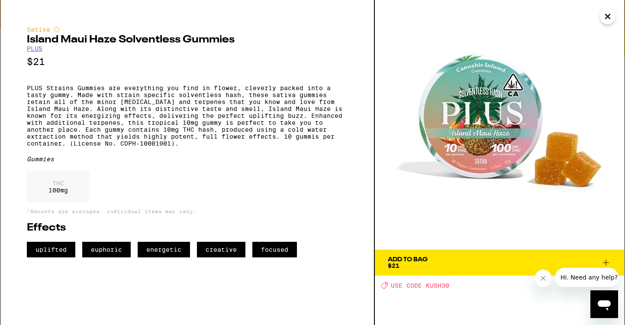
click at [424, 260] on div "Add To Bag" at bounding box center [408, 259] width 40 height 6
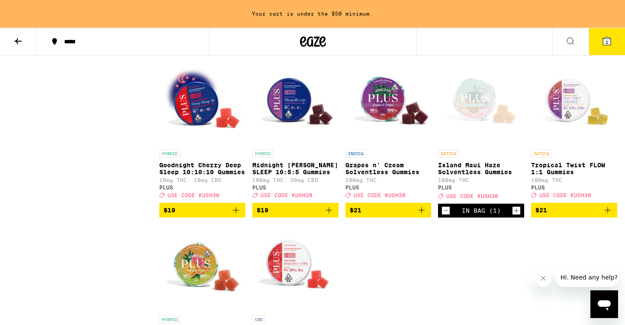
click at [560, 169] on p "Tropical Twist FLOW 1:1 Gummies" at bounding box center [574, 168] width 86 height 14
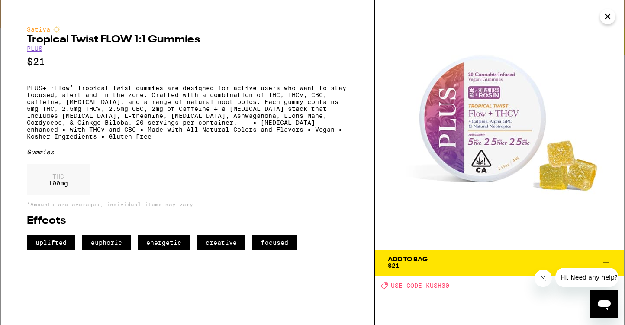
click at [432, 263] on span "Add To Bag $21" at bounding box center [499, 262] width 223 height 12
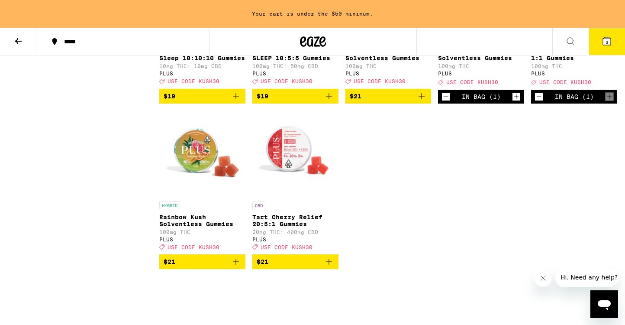
scroll to position [528, 0]
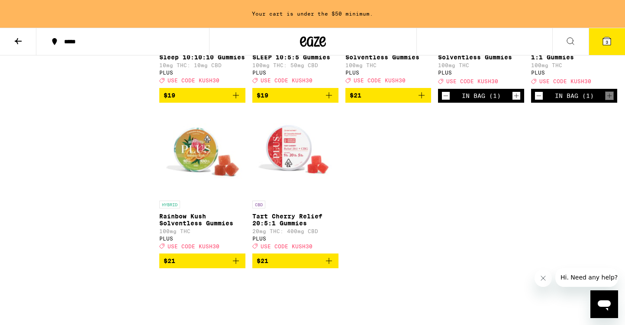
click at [194, 159] on img "Open page for Rainbow Kush Solventless Gummies from PLUS" at bounding box center [202, 153] width 86 height 87
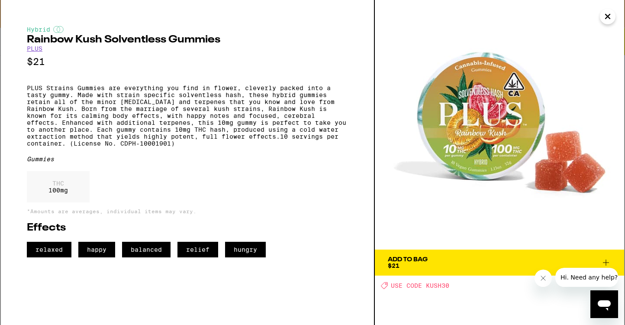
click at [609, 16] on icon "Close" at bounding box center [608, 16] width 4 height 4
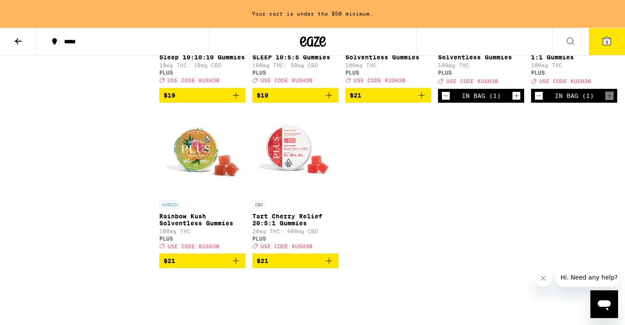
click at [283, 226] on p "Tart Cherry Relief 20:5:1 Gummies" at bounding box center [295, 220] width 86 height 14
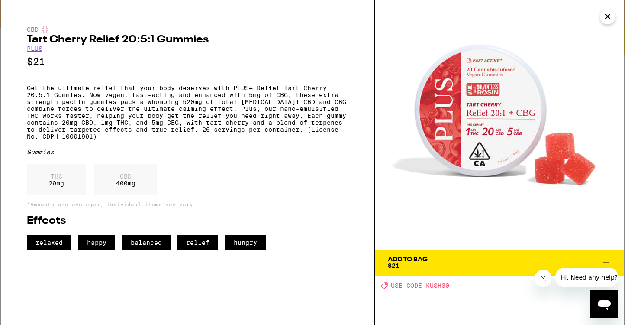
click at [606, 16] on icon "Close" at bounding box center [608, 16] width 10 height 13
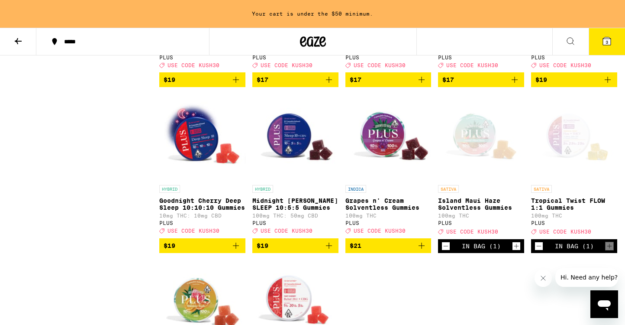
scroll to position [359, 0]
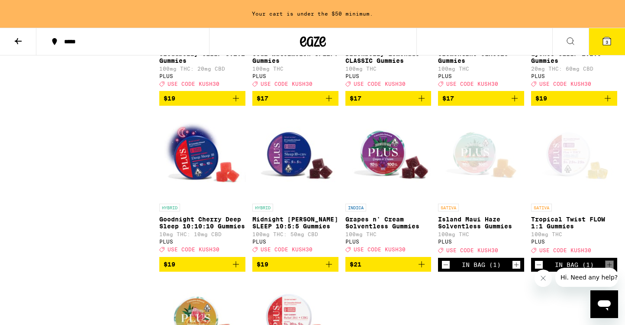
click at [477, 226] on p "Island Maui Haze Solventless Gummies" at bounding box center [481, 223] width 86 height 14
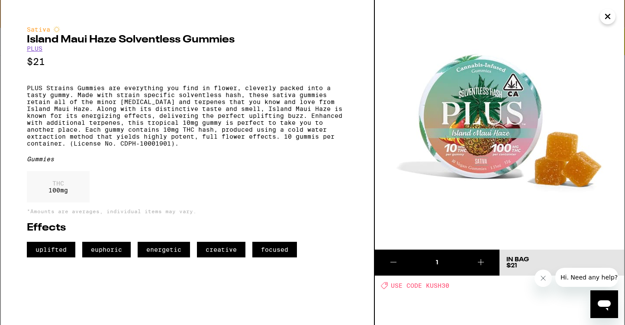
click at [606, 17] on icon "Close" at bounding box center [608, 16] width 10 height 13
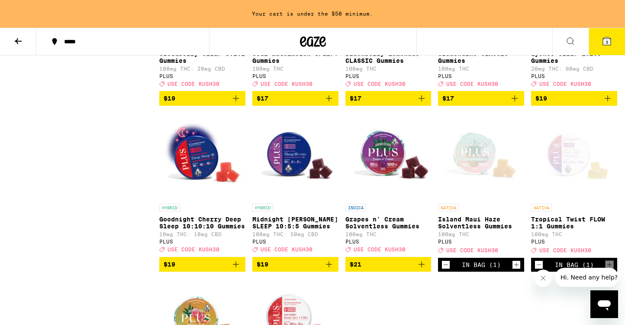
click at [556, 225] on p "Tropical Twist FLOW 1:1 Gummies" at bounding box center [574, 223] width 86 height 14
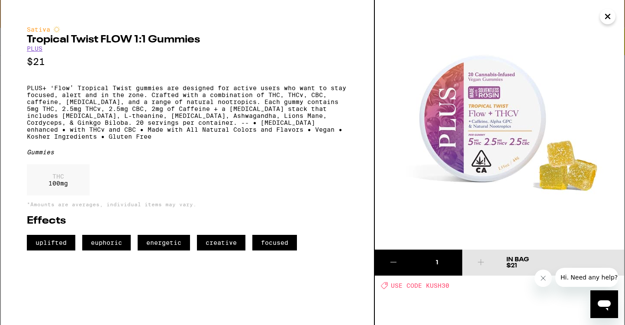
click at [608, 18] on icon "Close" at bounding box center [608, 16] width 10 height 13
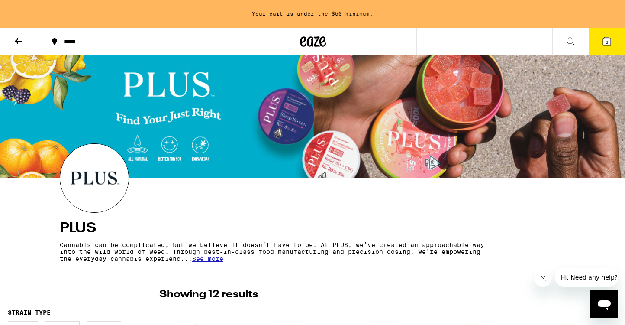
click at [607, 40] on span "3" at bounding box center [607, 41] width 3 height 5
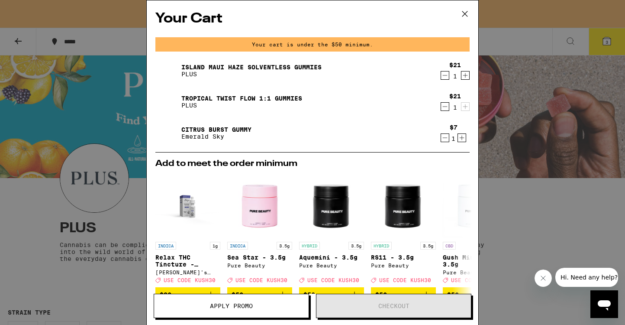
click at [200, 128] on link "Citrus Burst Gummy" at bounding box center [216, 129] width 70 height 7
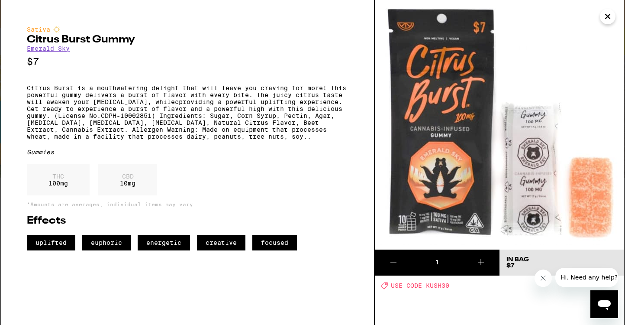
click at [607, 16] on icon "Close" at bounding box center [608, 16] width 4 height 4
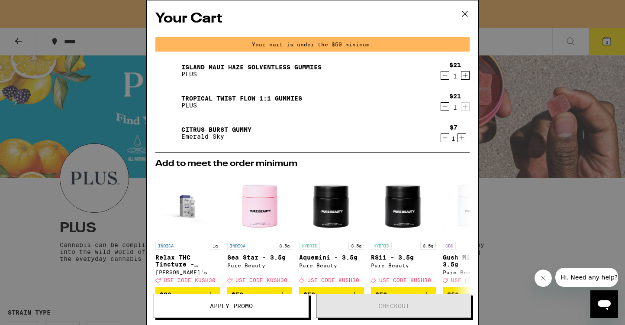
click at [206, 95] on link "Tropical Twist FLOW 1:1 Gummies" at bounding box center [241, 98] width 121 height 7
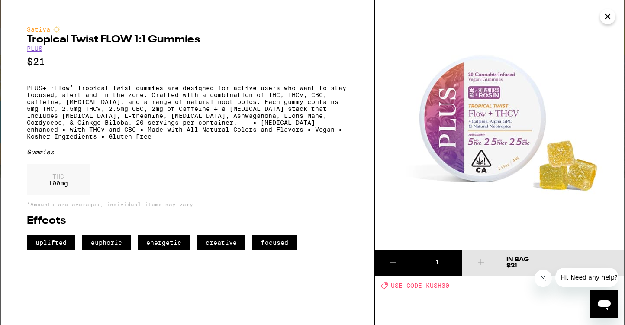
click at [484, 119] on img at bounding box center [499, 124] width 249 height 249
click at [443, 261] on div "1" at bounding box center [437, 262] width 50 height 9
click at [542, 280] on icon "Close message from company" at bounding box center [543, 277] width 7 height 7
click at [608, 15] on icon "Close" at bounding box center [608, 16] width 10 height 13
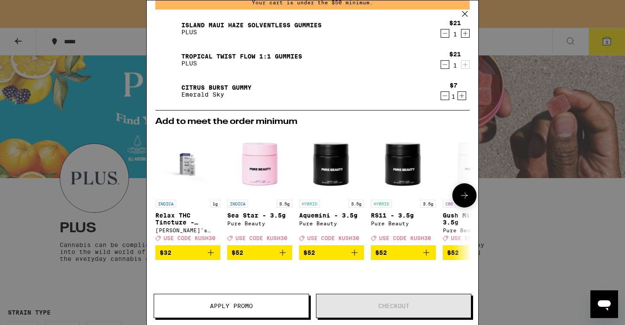
scroll to position [52, 0]
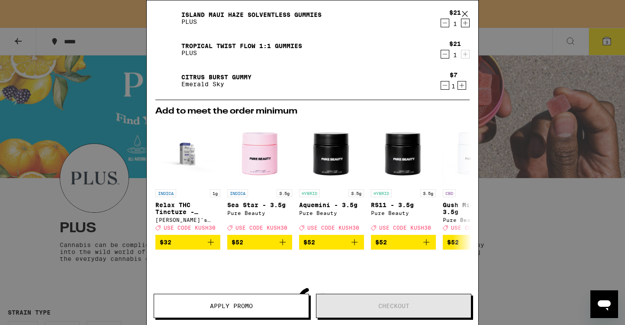
click at [248, 304] on span "Apply Promo" at bounding box center [231, 306] width 43 height 6
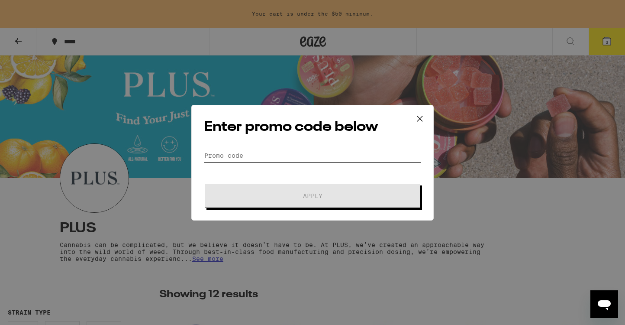
click at [235, 153] on input "Promo Code" at bounding box center [312, 155] width 217 height 13
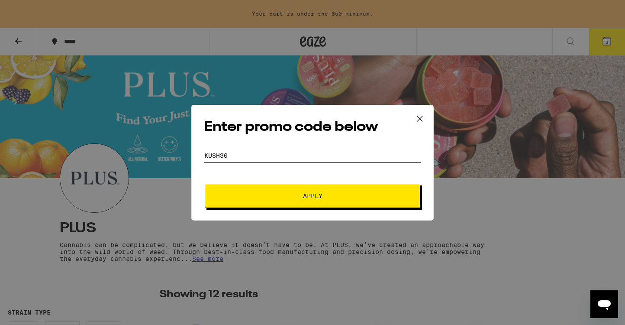
type input "kush30"
click at [266, 197] on span "Apply" at bounding box center [313, 196] width 156 height 6
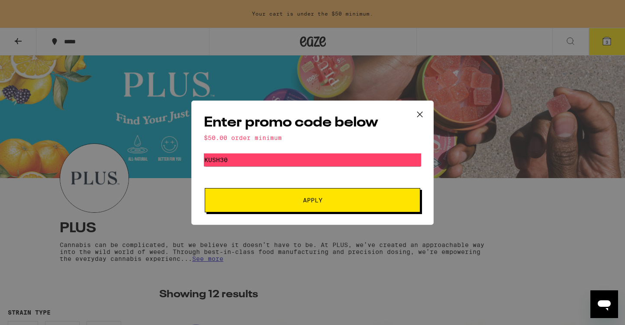
click at [314, 199] on span "Apply" at bounding box center [312, 200] width 19 height 6
click at [419, 111] on icon at bounding box center [419, 114] width 13 height 13
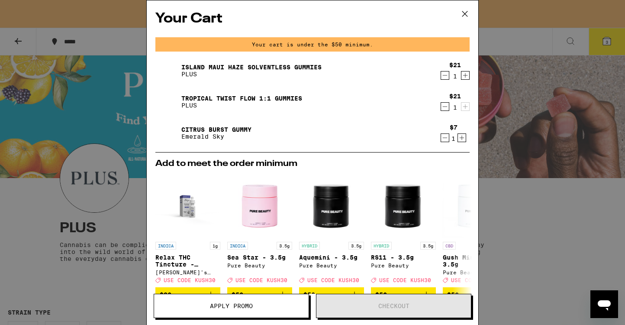
click at [188, 96] on link "Tropical Twist FLOW 1:1 Gummies" at bounding box center [241, 98] width 121 height 7
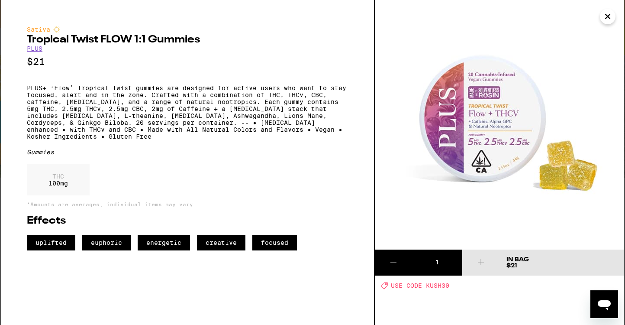
click at [393, 262] on icon at bounding box center [393, 262] width 10 height 10
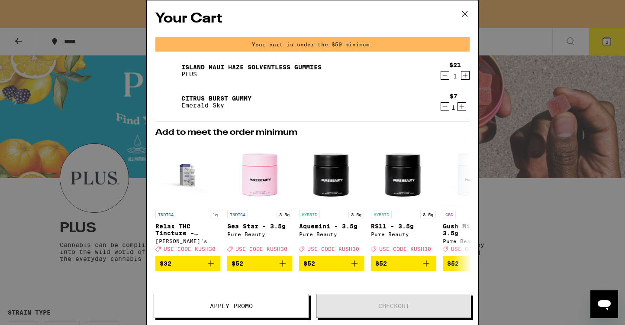
click at [464, 12] on icon at bounding box center [464, 13] width 13 height 13
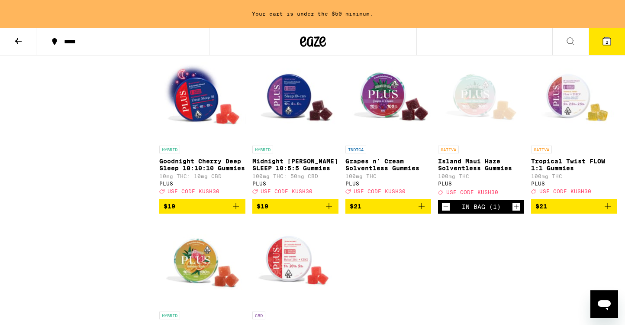
scroll to position [425, 0]
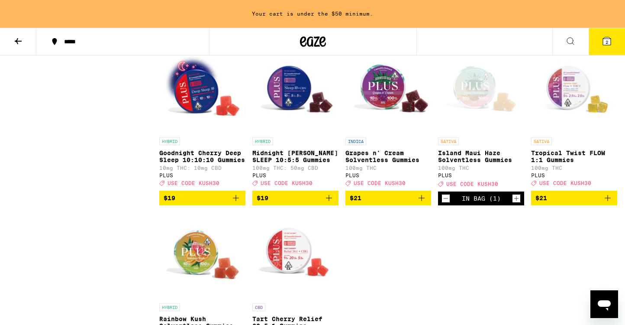
click at [569, 159] on p "Tropical Twist FLOW 1:1 Gummies" at bounding box center [574, 156] width 86 height 14
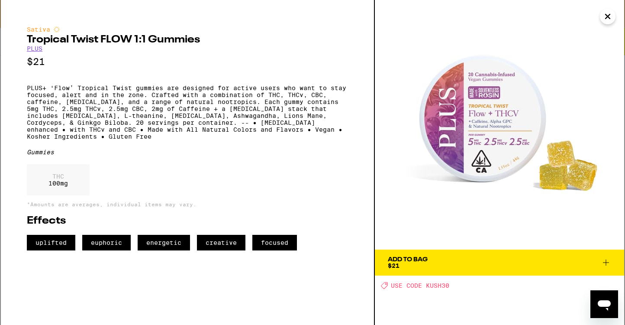
click at [422, 265] on div "Add To Bag $21" at bounding box center [408, 262] width 40 height 12
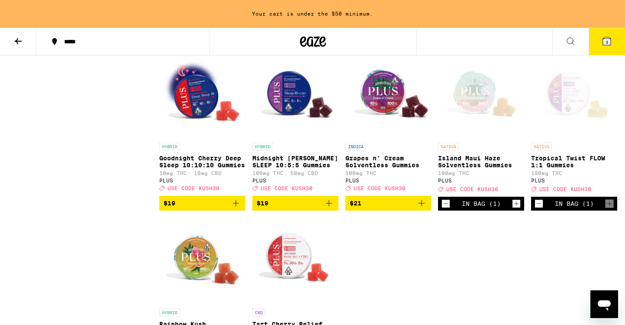
scroll to position [417, 0]
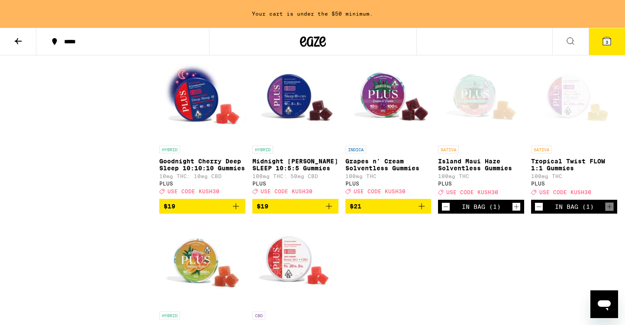
click at [611, 40] on icon at bounding box center [607, 41] width 10 height 10
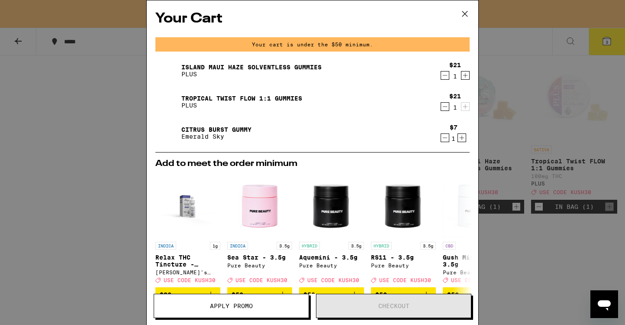
click at [465, 137] on icon "Increment" at bounding box center [462, 137] width 8 height 10
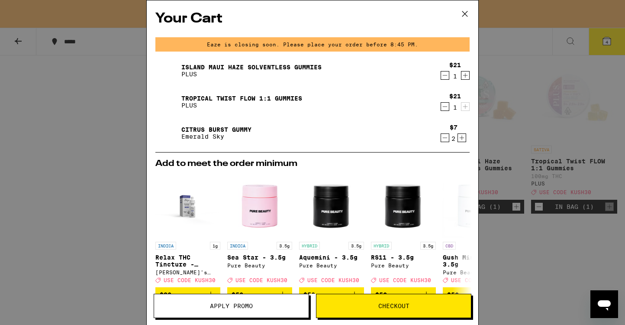
click at [233, 303] on span "Apply Promo" at bounding box center [231, 306] width 43 height 6
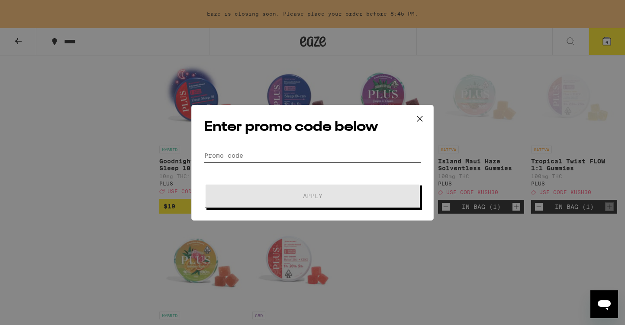
click at [250, 152] on input "Promo Code" at bounding box center [312, 155] width 217 height 13
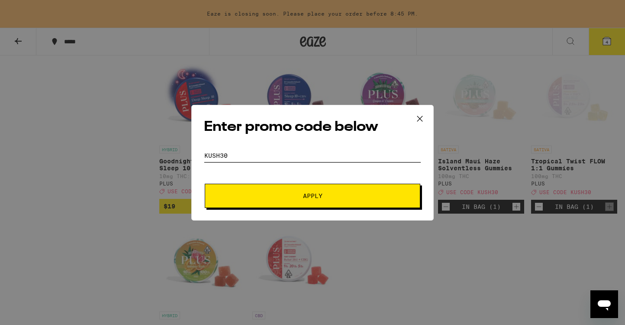
type input "kush30"
click at [302, 194] on span "Apply" at bounding box center [313, 196] width 156 height 6
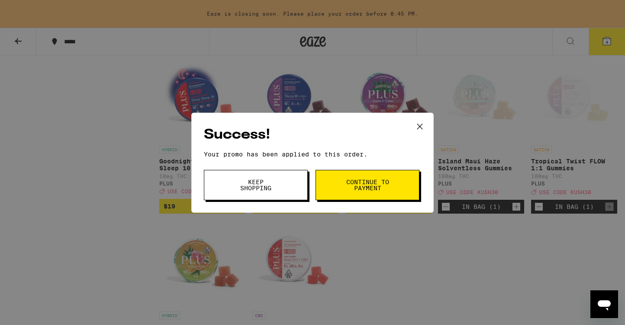
click at [368, 183] on span "Continue to payment" at bounding box center [367, 185] width 44 height 12
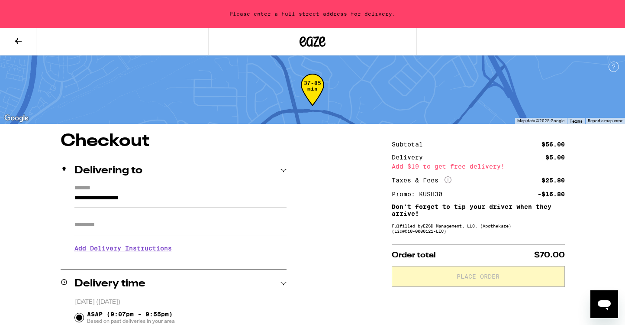
click at [143, 203] on input "**********" at bounding box center [180, 200] width 212 height 15
click at [284, 169] on icon at bounding box center [283, 170] width 6 height 3
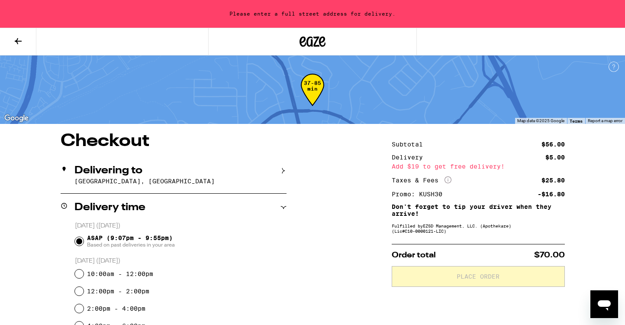
click at [284, 169] on icon at bounding box center [283, 171] width 6 height 6
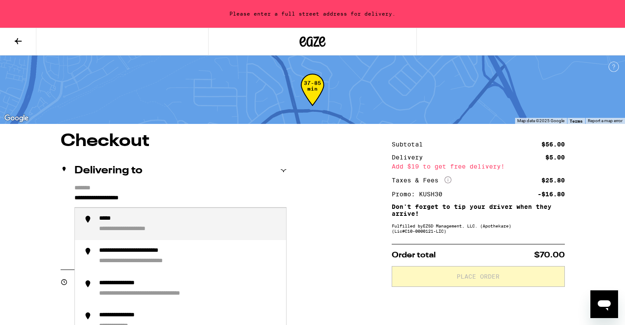
click at [158, 198] on input "**********" at bounding box center [180, 200] width 212 height 15
drag, startPoint x: 158, startPoint y: 198, endPoint x: 57, endPoint y: 198, distance: 101.7
click at [170, 220] on div "**********" at bounding box center [140, 219] width 82 height 8
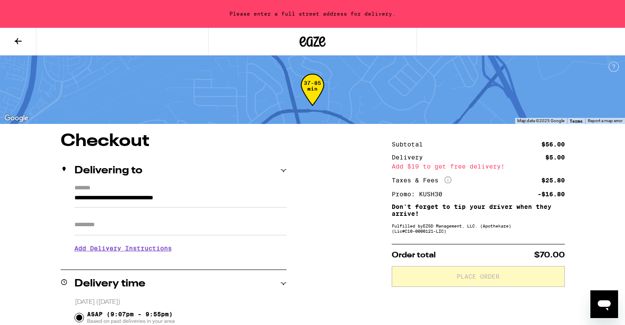
type input "**********"
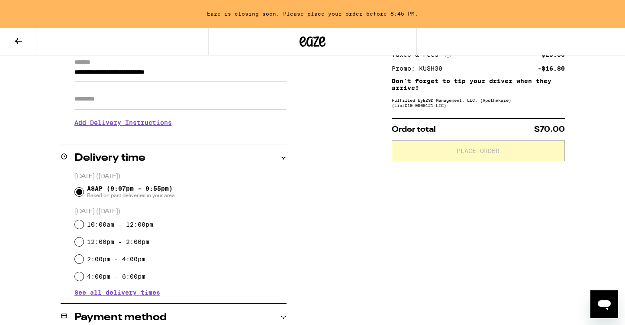
scroll to position [129, 0]
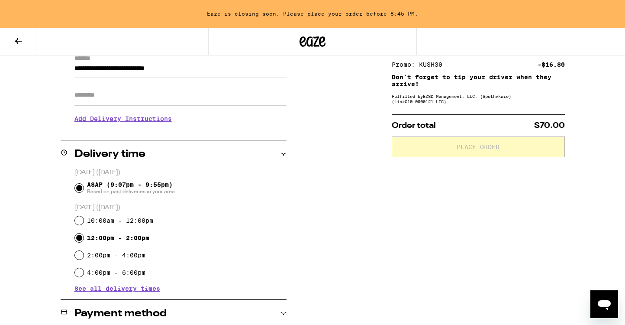
click at [81, 238] on input "12:00pm - 2:00pm" at bounding box center [79, 237] width 9 height 9
radio input "true"
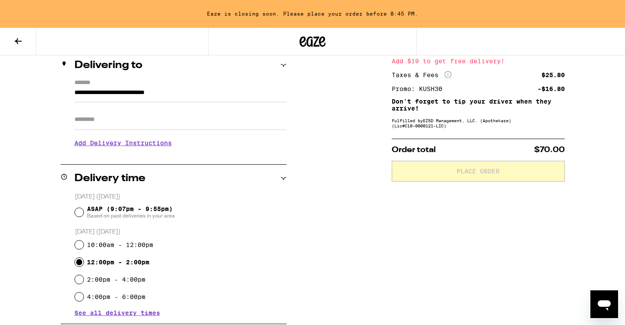
scroll to position [103, 0]
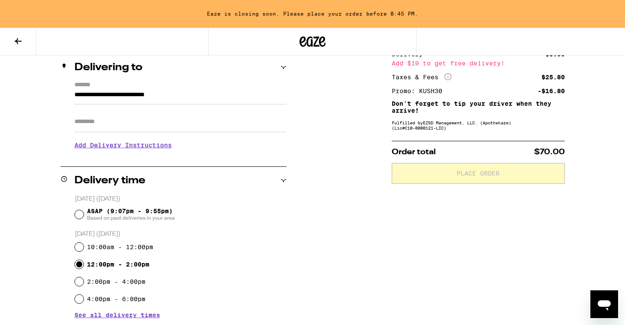
click at [95, 123] on input "Apt/Suite" at bounding box center [180, 121] width 212 height 21
click at [139, 148] on h3 "Add Delivery Instructions" at bounding box center [180, 145] width 212 height 20
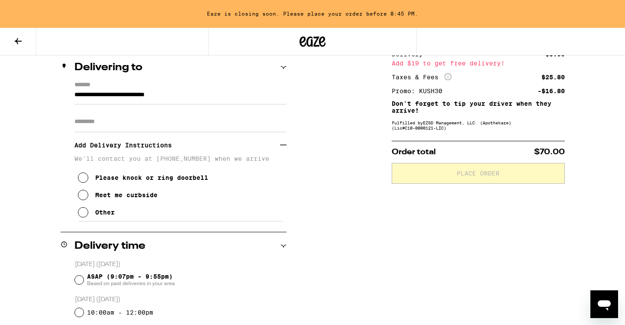
click at [81, 213] on icon at bounding box center [83, 212] width 10 height 10
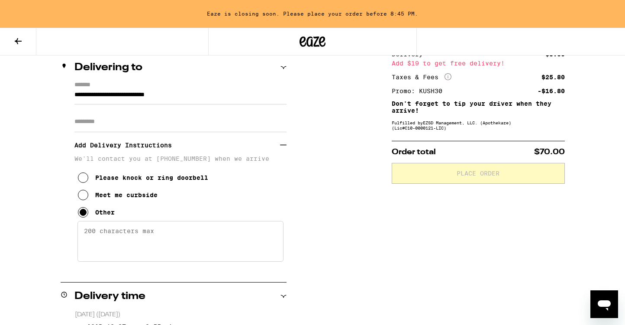
click at [103, 236] on textarea "Enter any other delivery instructions you want driver to know" at bounding box center [180, 241] width 206 height 41
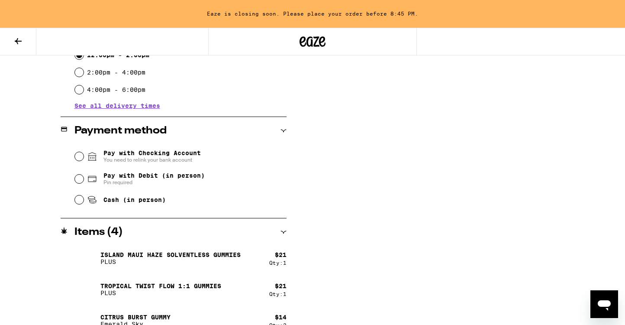
scroll to position [443, 0]
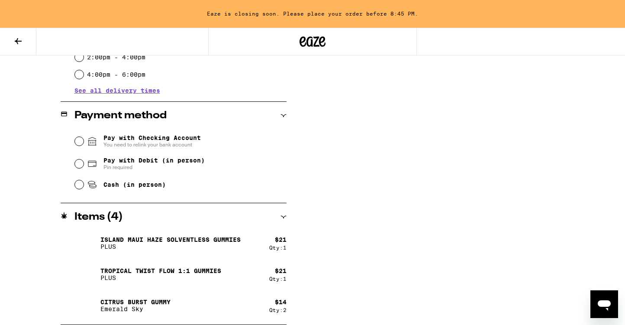
type textarea "Please come into West Coast Paddle Sports and ask for [PERSON_NAME]"
click at [132, 269] on p "Tropical Twist FLOW 1:1 Gummies" at bounding box center [160, 270] width 121 height 7
click at [80, 183] on input "Cash (in person)" at bounding box center [79, 184] width 9 height 9
radio input "true"
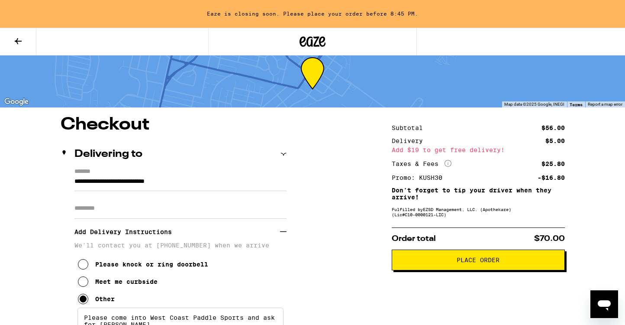
scroll to position [16, 0]
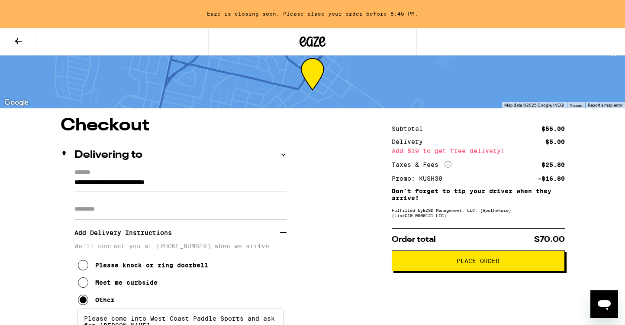
click at [461, 261] on span "Place Order" at bounding box center [478, 261] width 43 height 6
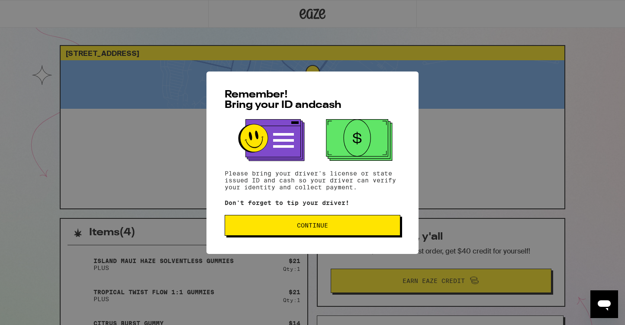
click at [297, 228] on span "Continue" at bounding box center [312, 225] width 31 height 6
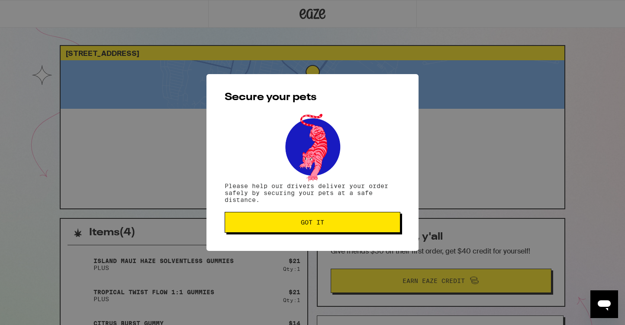
click at [304, 225] on span "Got it" at bounding box center [312, 222] width 23 height 6
